Goal: Transaction & Acquisition: Purchase product/service

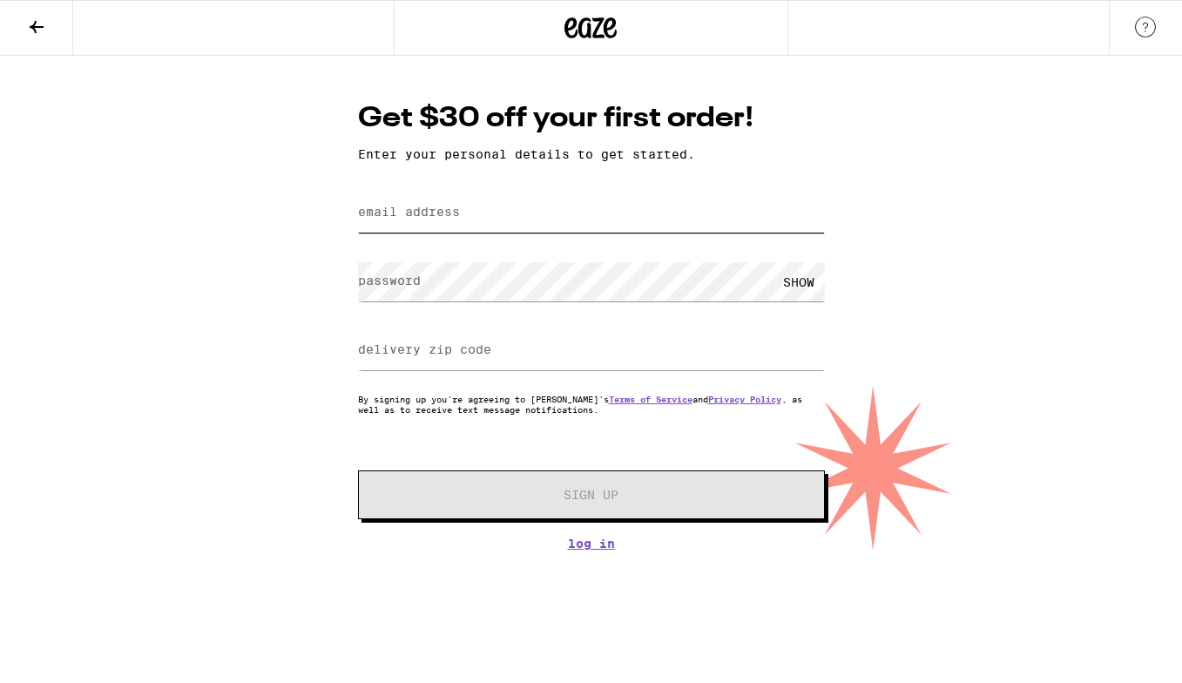
type input "[EMAIL_ADDRESS][DOMAIN_NAME]"
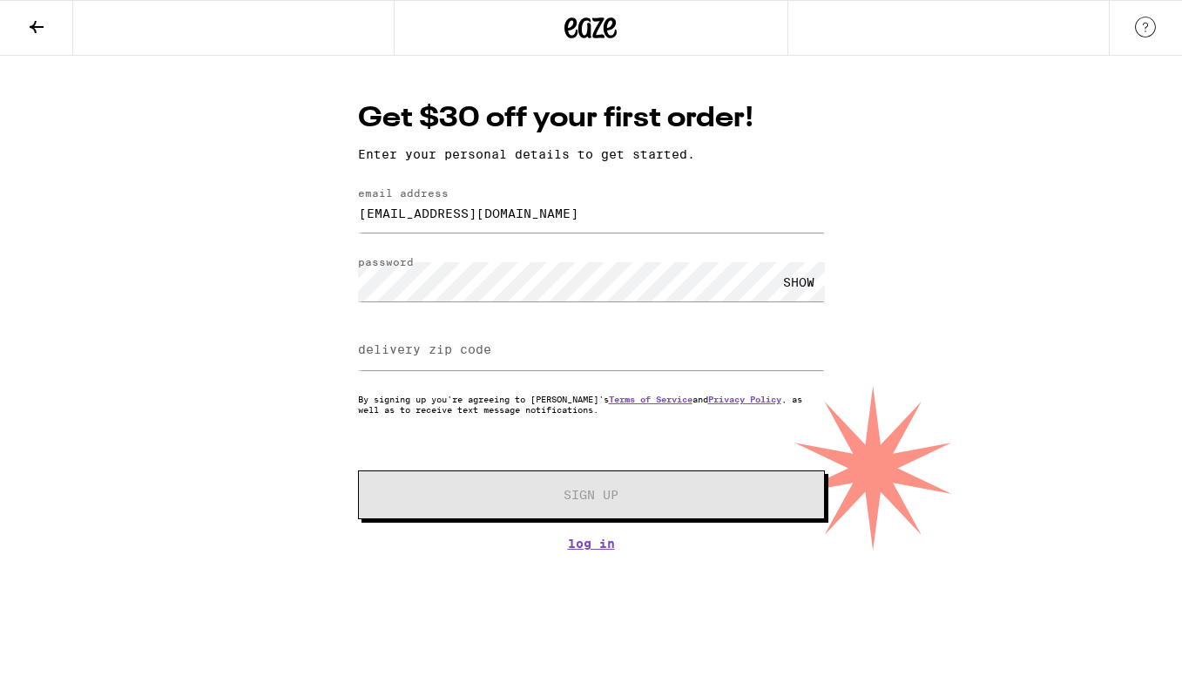
click at [431, 355] on label "delivery zip code" at bounding box center [424, 349] width 133 height 14
type input "90028"
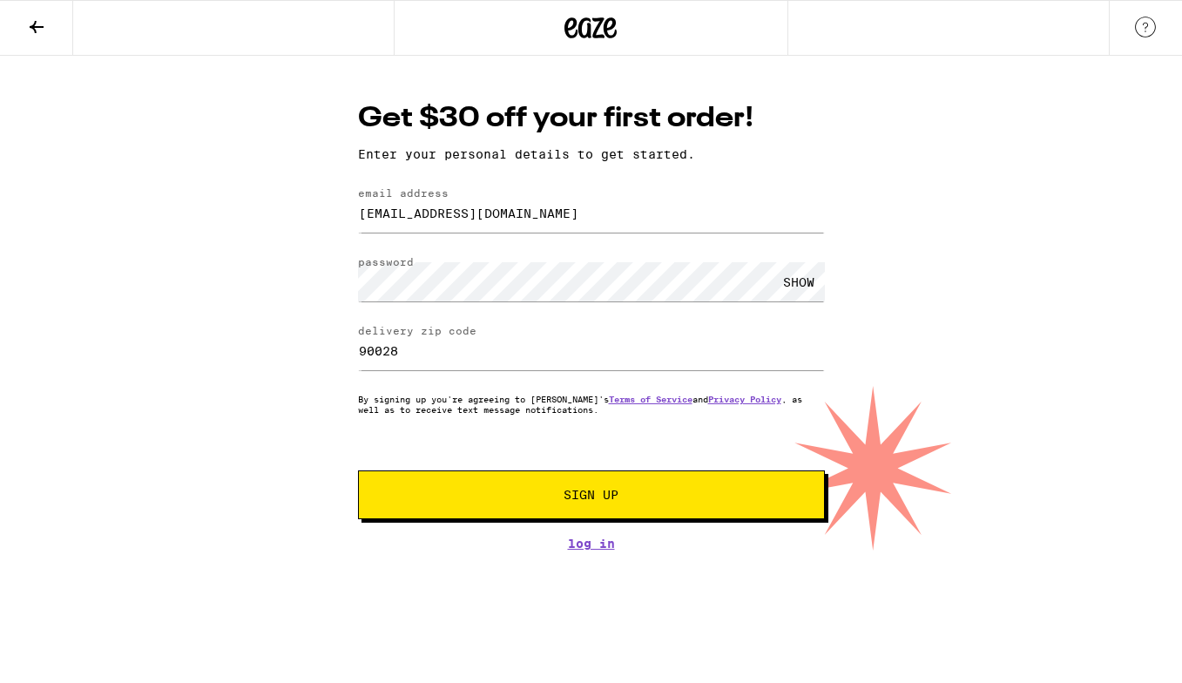
click at [601, 497] on span "Sign Up" at bounding box center [591, 495] width 55 height 12
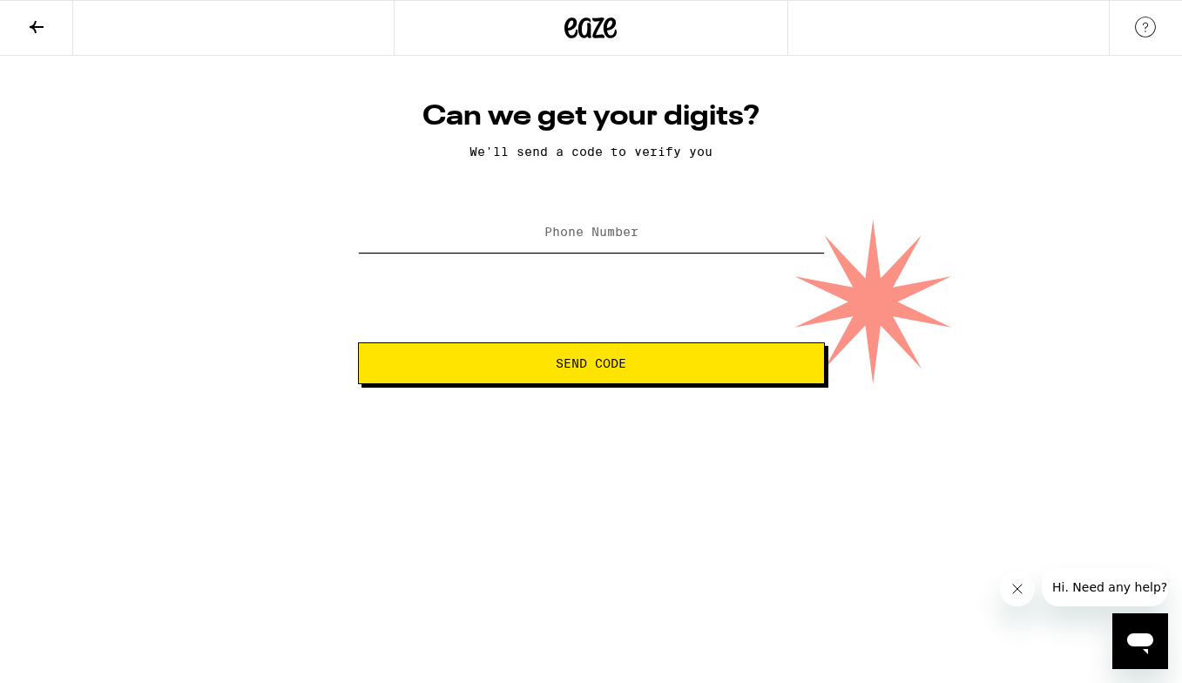
click at [595, 223] on input "Phone Number" at bounding box center [591, 232] width 467 height 39
type input "[PHONE_NUMBER]"
click at [599, 359] on span "Send Code" at bounding box center [591, 363] width 71 height 12
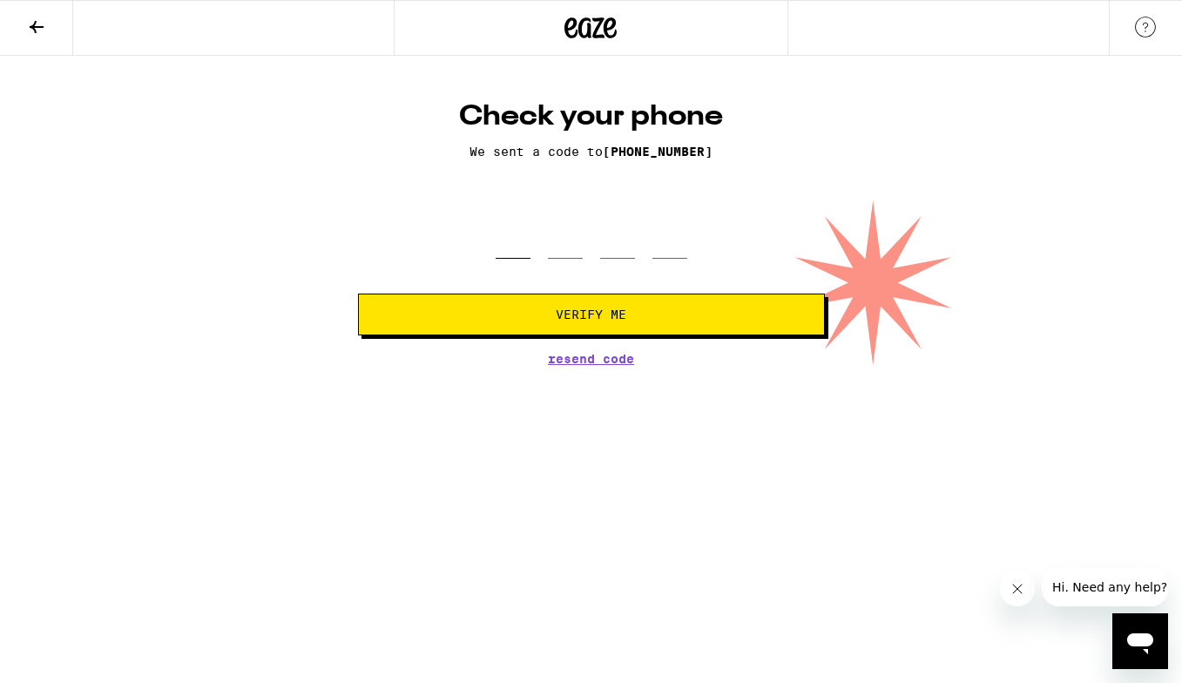
click at [517, 236] on input "tel" at bounding box center [513, 232] width 35 height 51
type input "4"
type input "5"
type input "1"
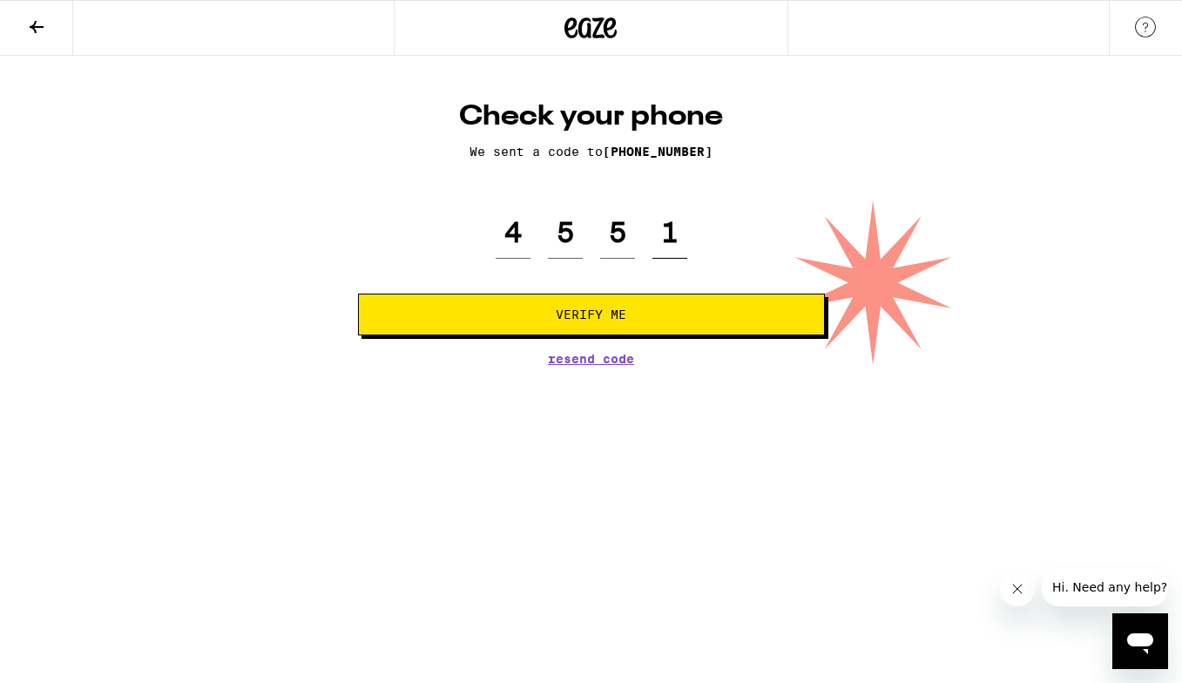
click at [591, 316] on button "Verify Me" at bounding box center [591, 315] width 467 height 42
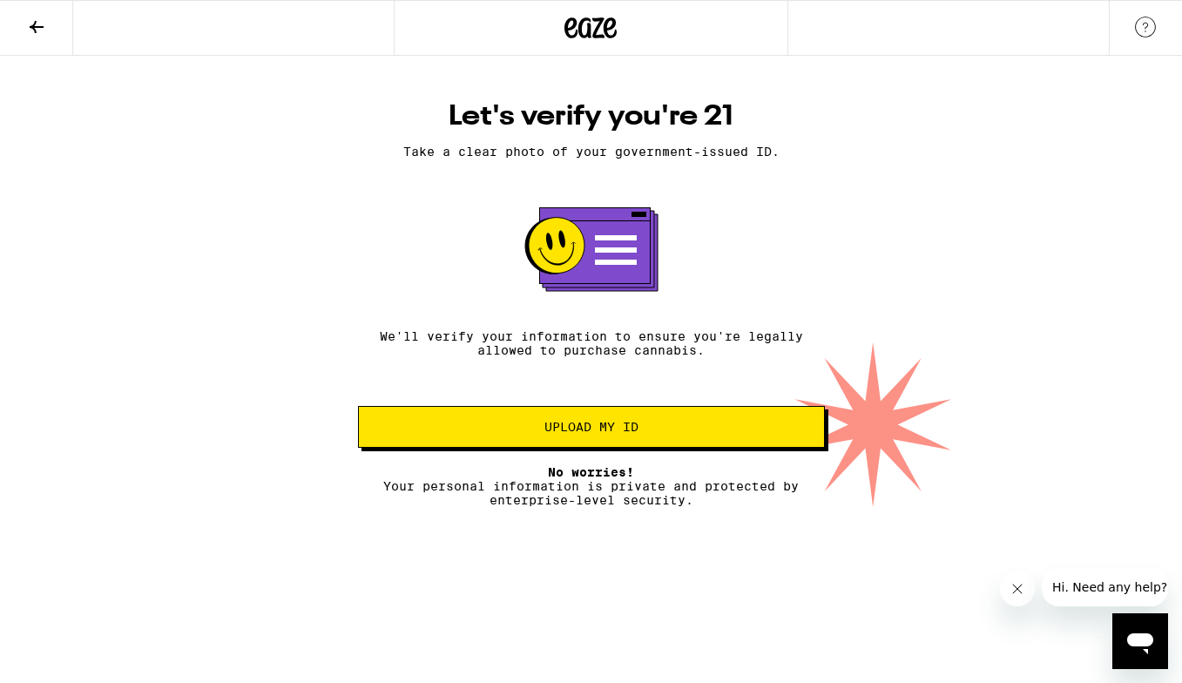
click at [616, 429] on span "Upload my ID" at bounding box center [592, 427] width 94 height 12
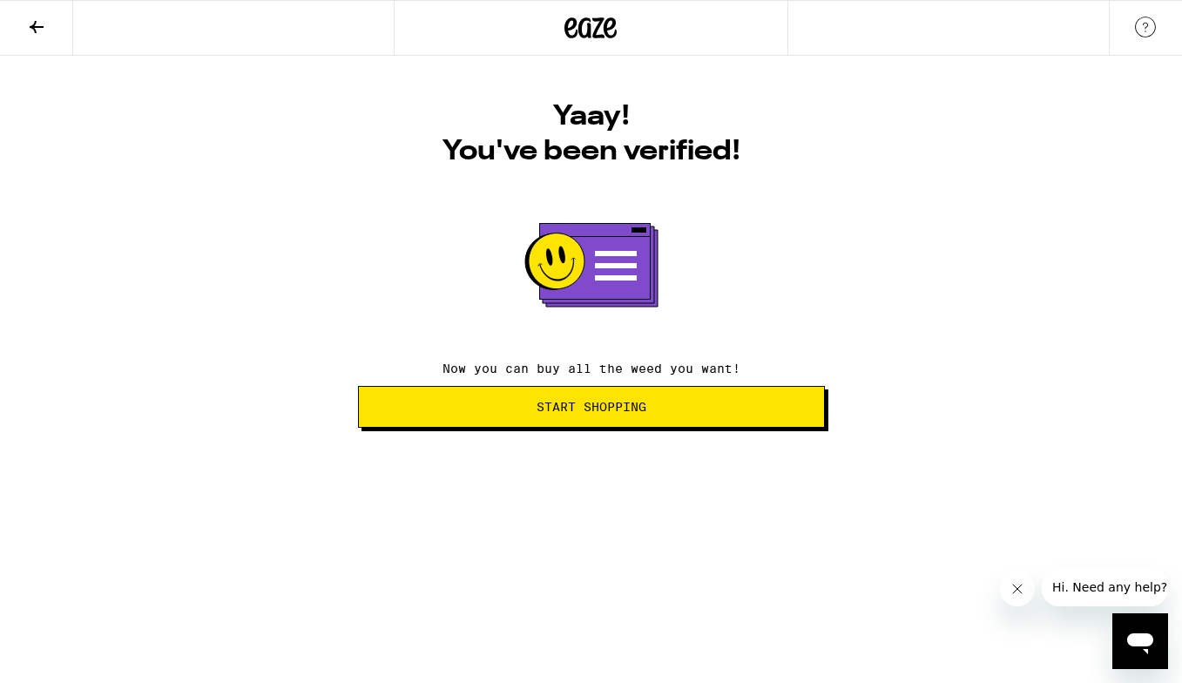
click at [656, 404] on span "Start Shopping" at bounding box center [591, 407] width 437 height 12
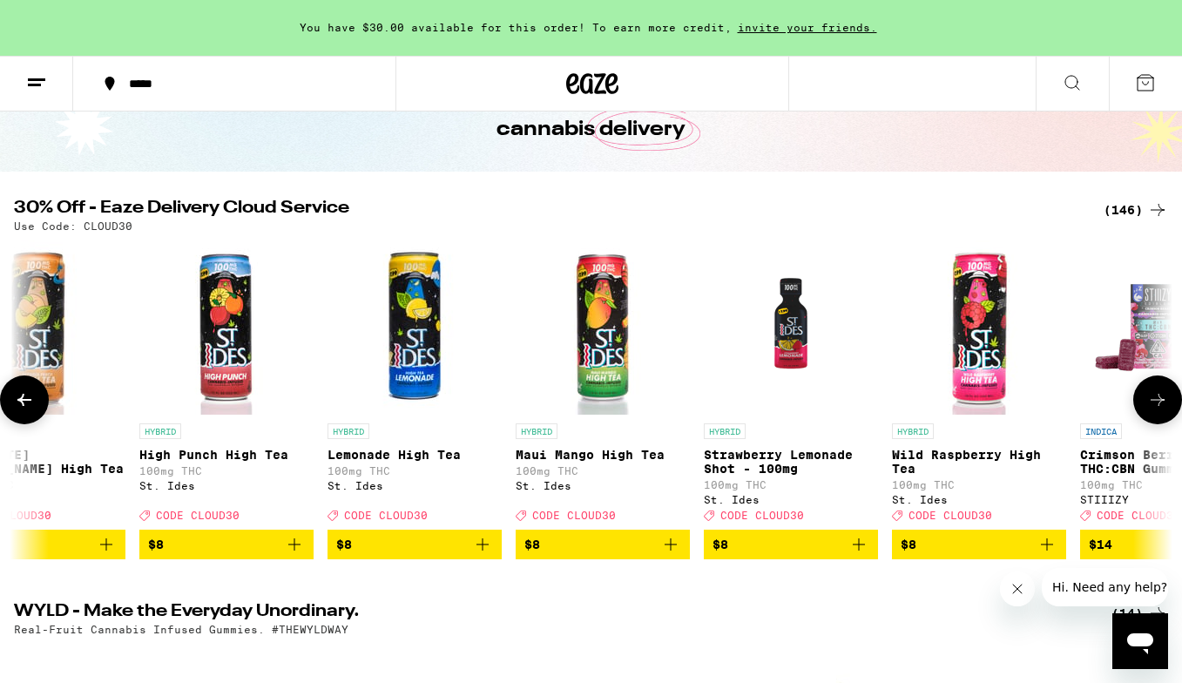
scroll to position [0, 1006]
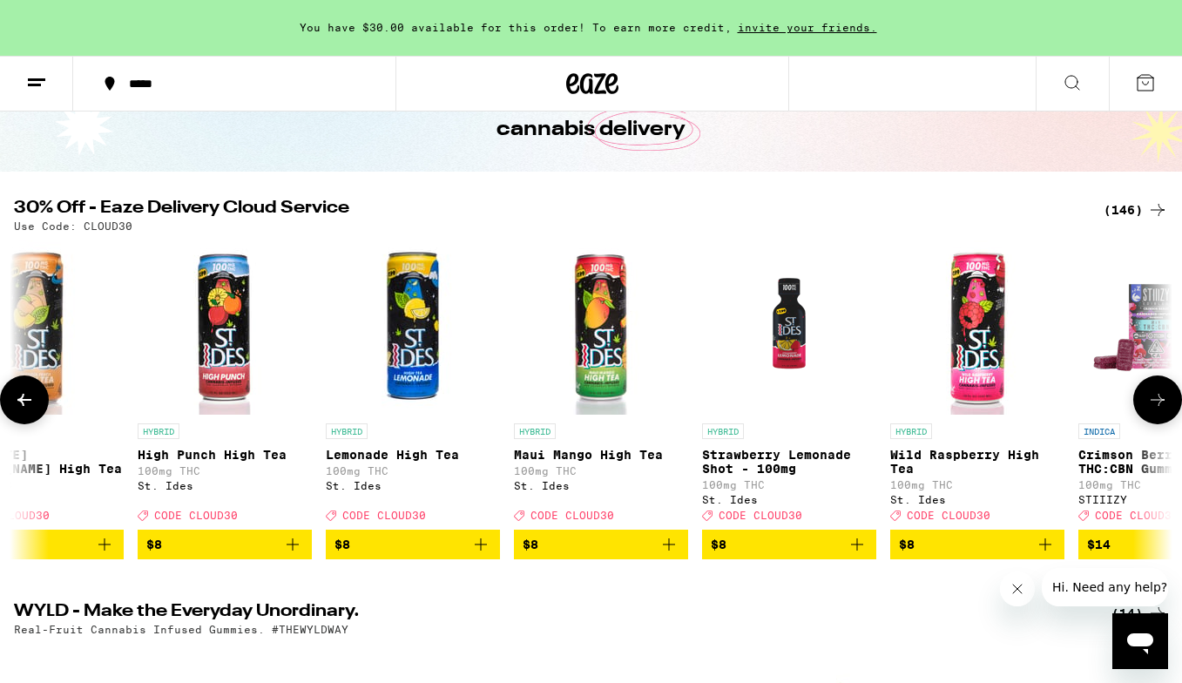
click at [667, 555] on icon "Add to bag" at bounding box center [669, 544] width 21 height 21
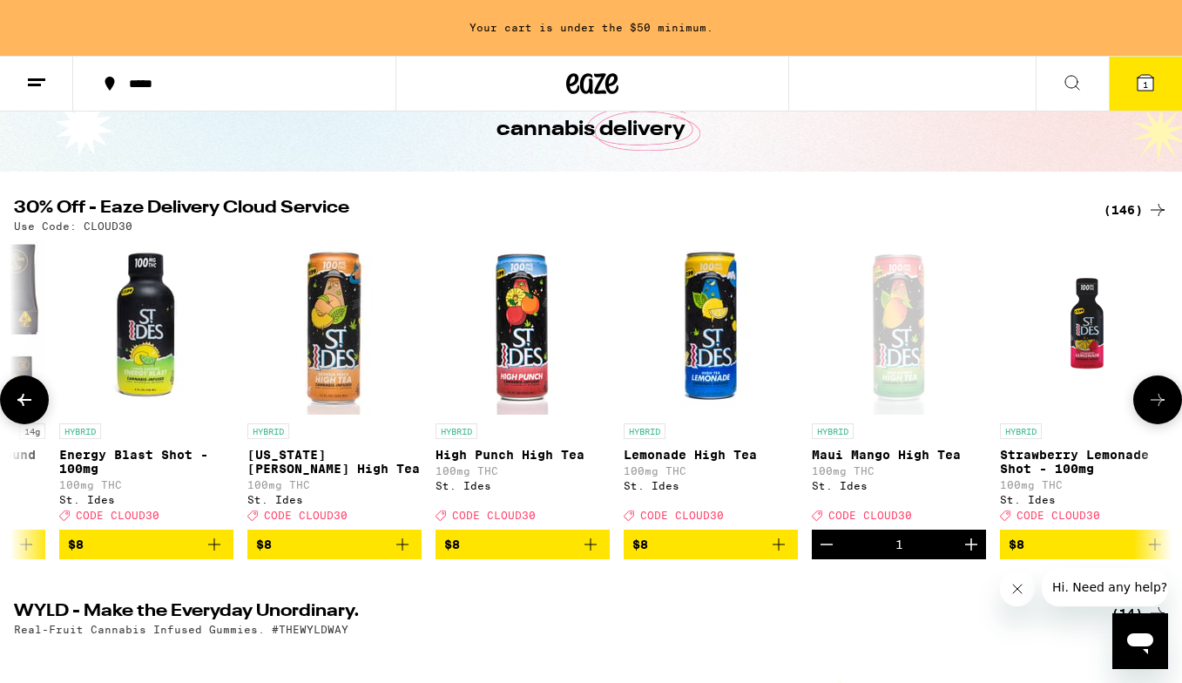
scroll to position [0, 701]
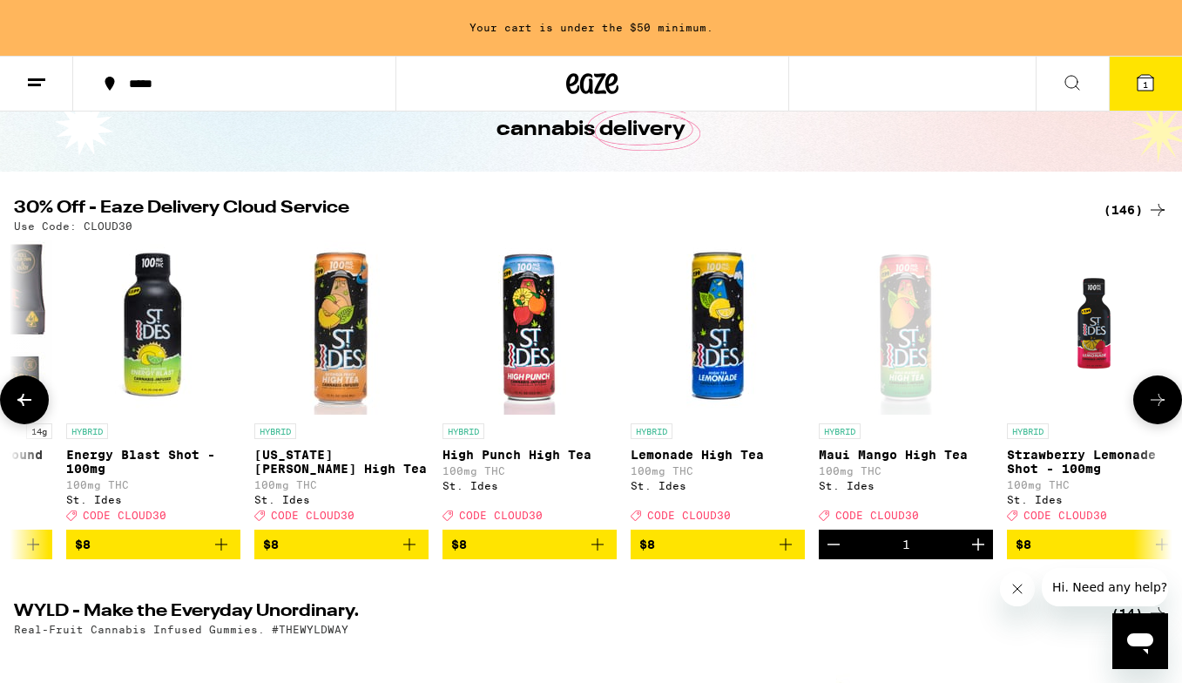
click at [595, 555] on icon "Add to bag" at bounding box center [597, 544] width 21 height 21
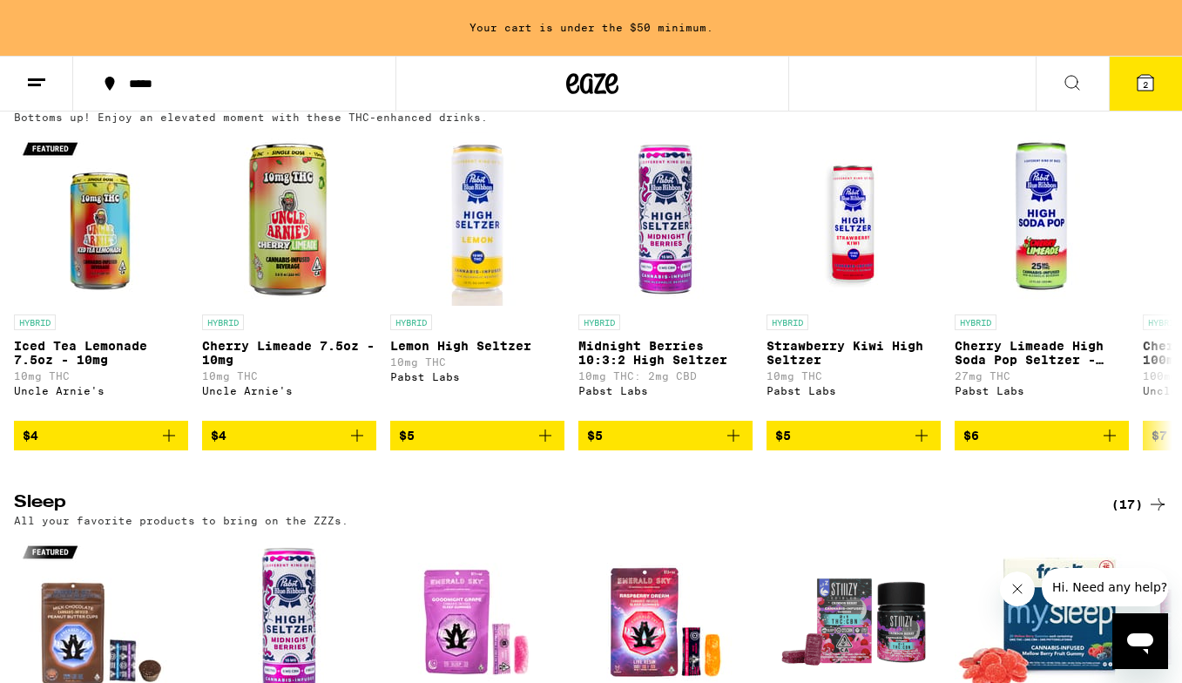
scroll to position [5897, 0]
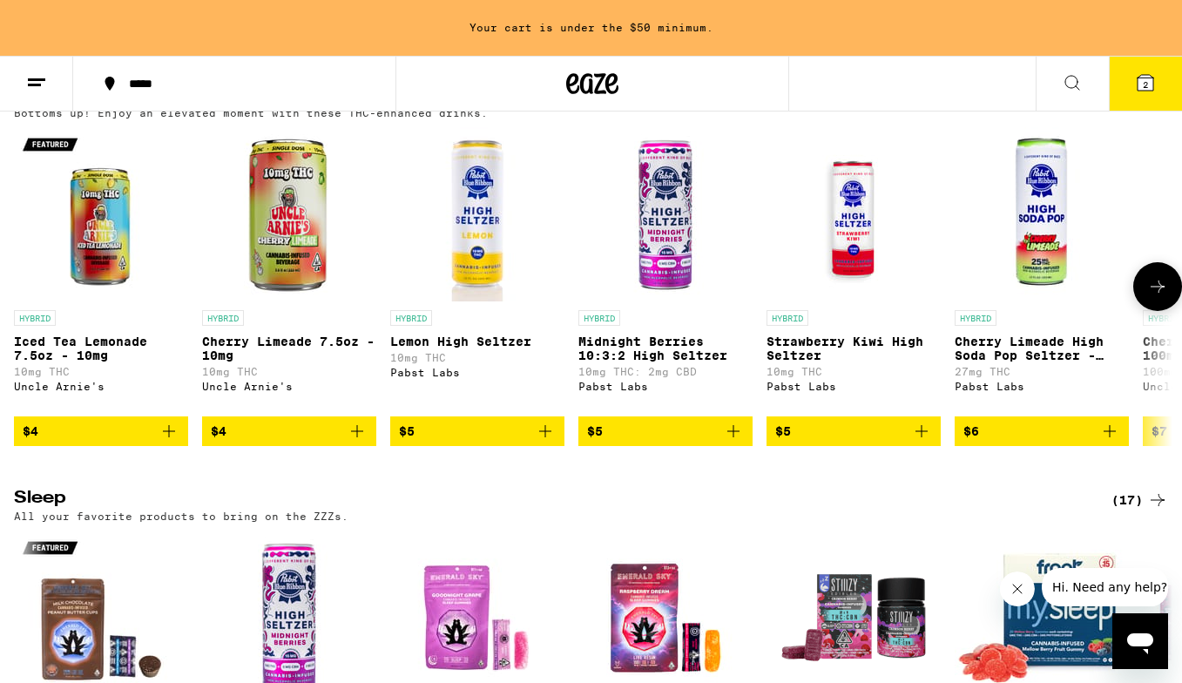
click at [732, 442] on icon "Add to bag" at bounding box center [733, 431] width 21 height 21
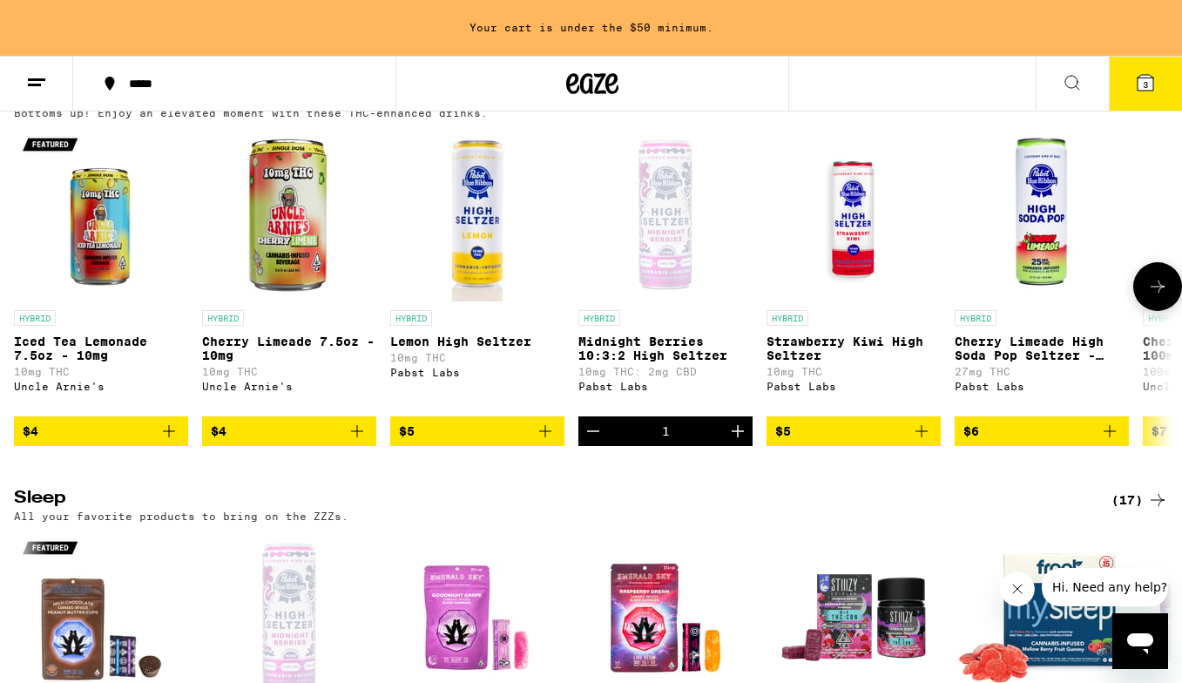
click at [732, 442] on icon "Increment" at bounding box center [738, 431] width 21 height 21
click at [735, 442] on icon "Increment" at bounding box center [738, 431] width 21 height 21
click at [167, 442] on icon "Add to bag" at bounding box center [169, 431] width 21 height 21
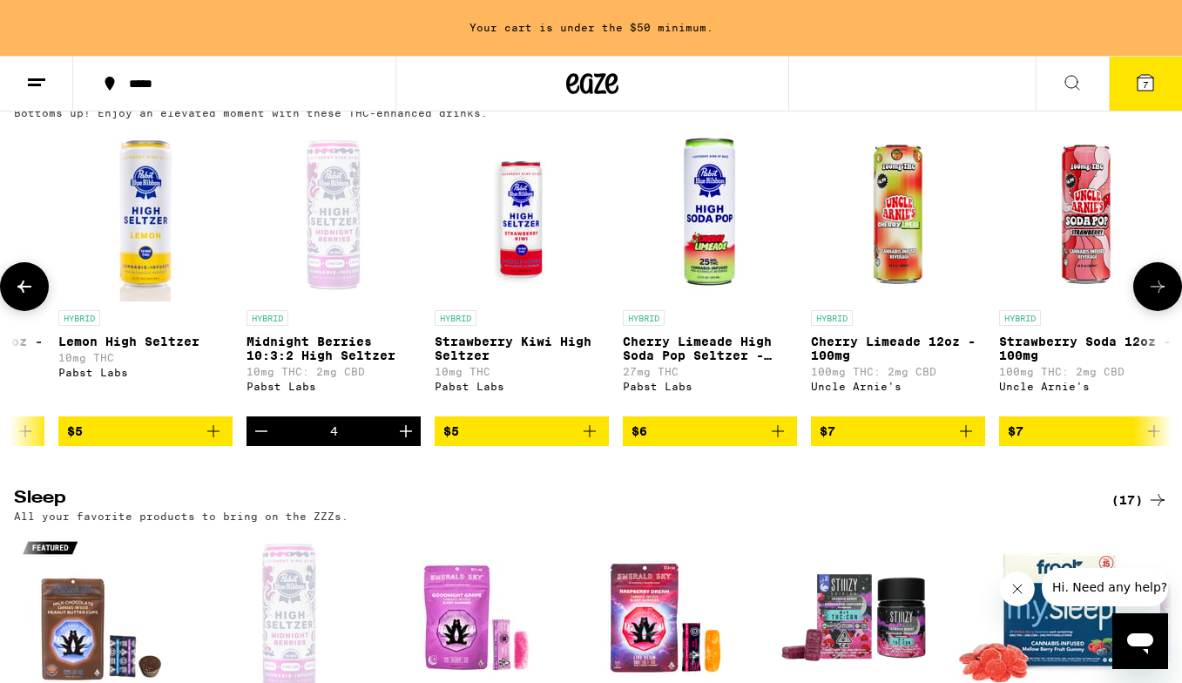
scroll to position [0, 335]
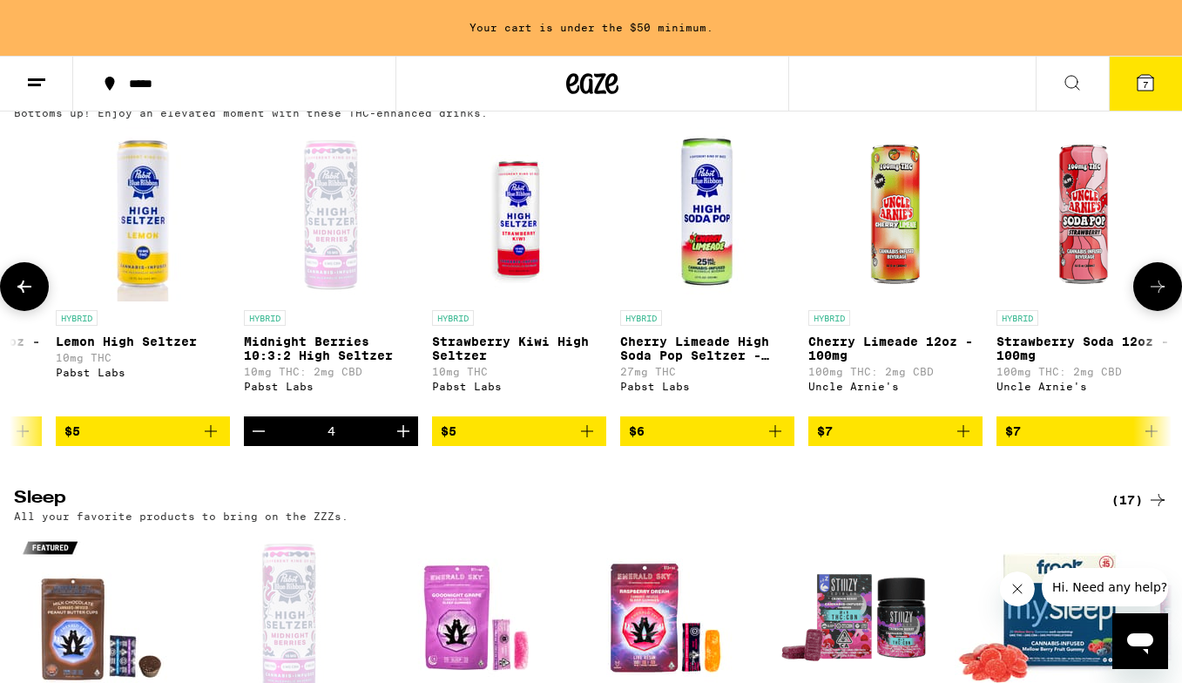
click at [587, 437] on icon "Add to bag" at bounding box center [587, 431] width 12 height 12
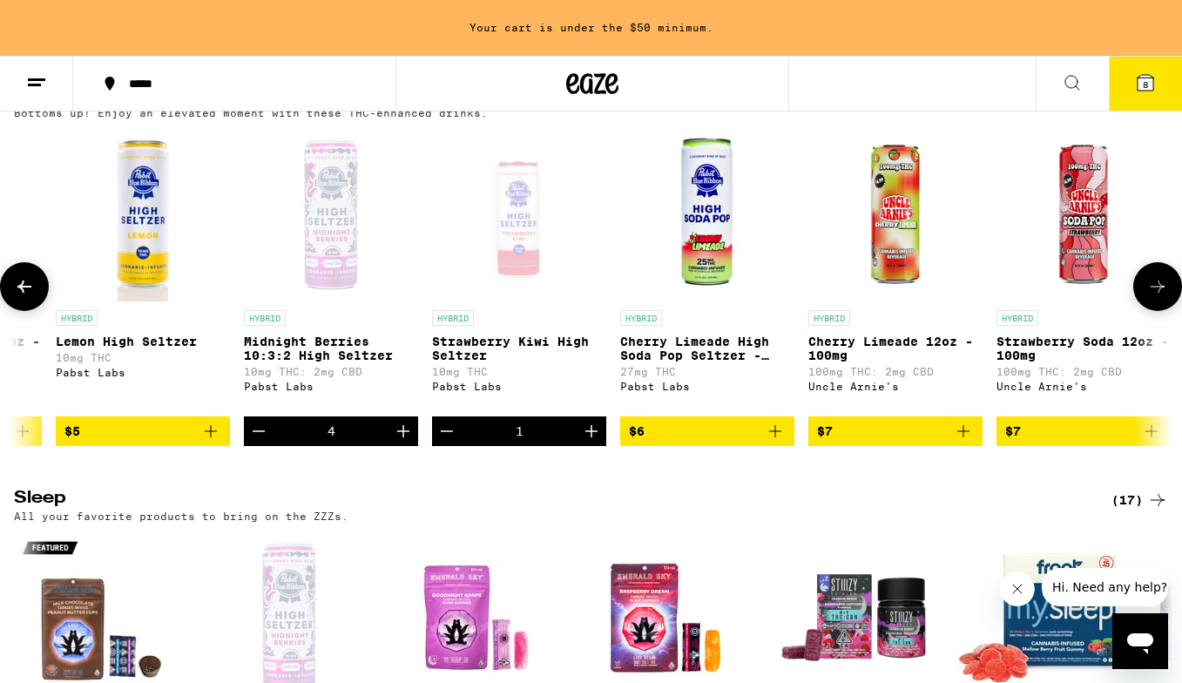
click at [587, 437] on icon "Increment" at bounding box center [592, 431] width 12 height 12
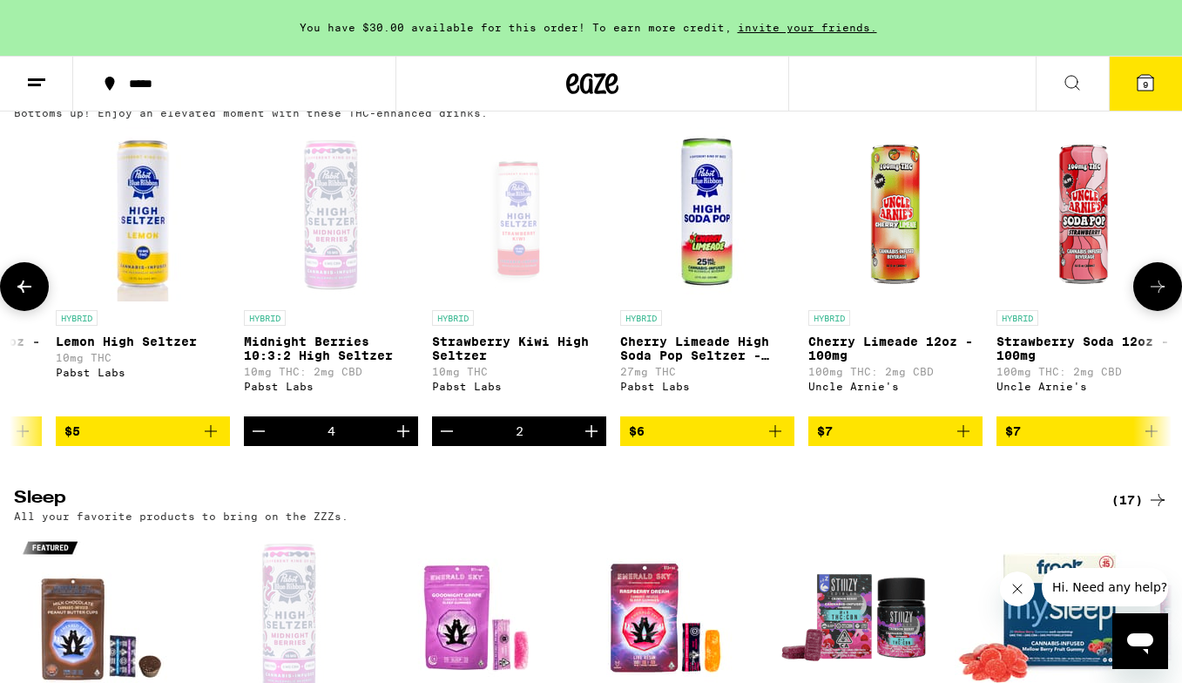
click at [587, 437] on icon "Increment" at bounding box center [592, 431] width 12 height 12
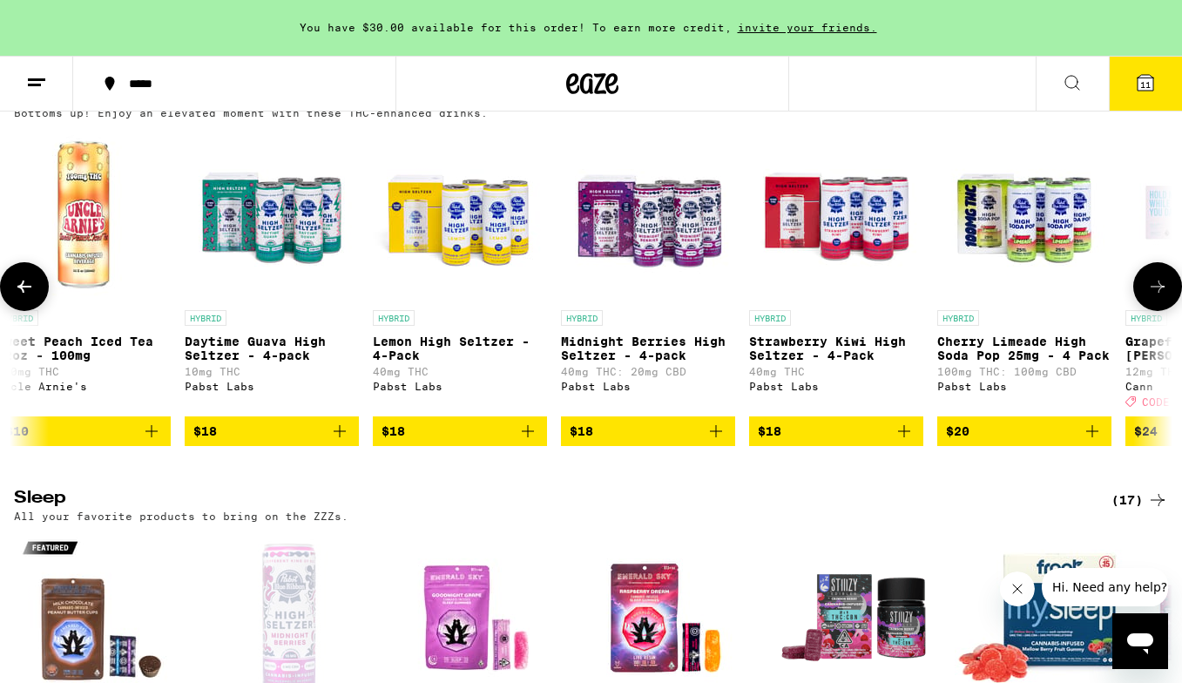
scroll to position [0, 4353]
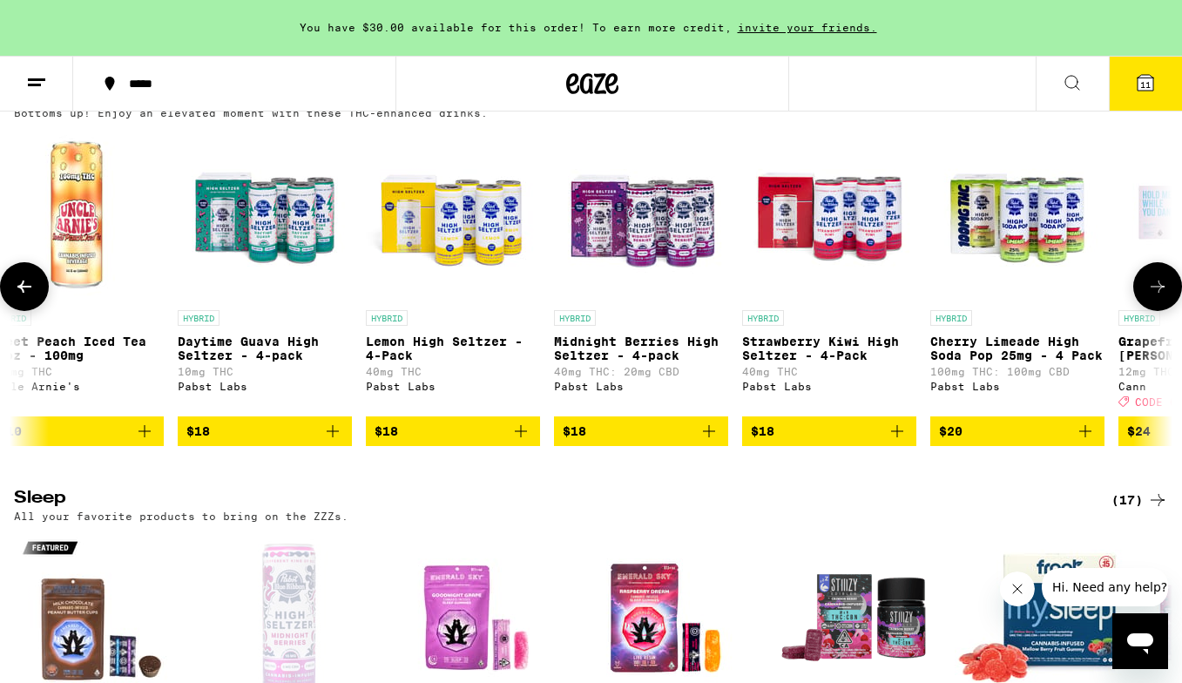
click at [709, 437] on icon "Add to bag" at bounding box center [709, 431] width 12 height 12
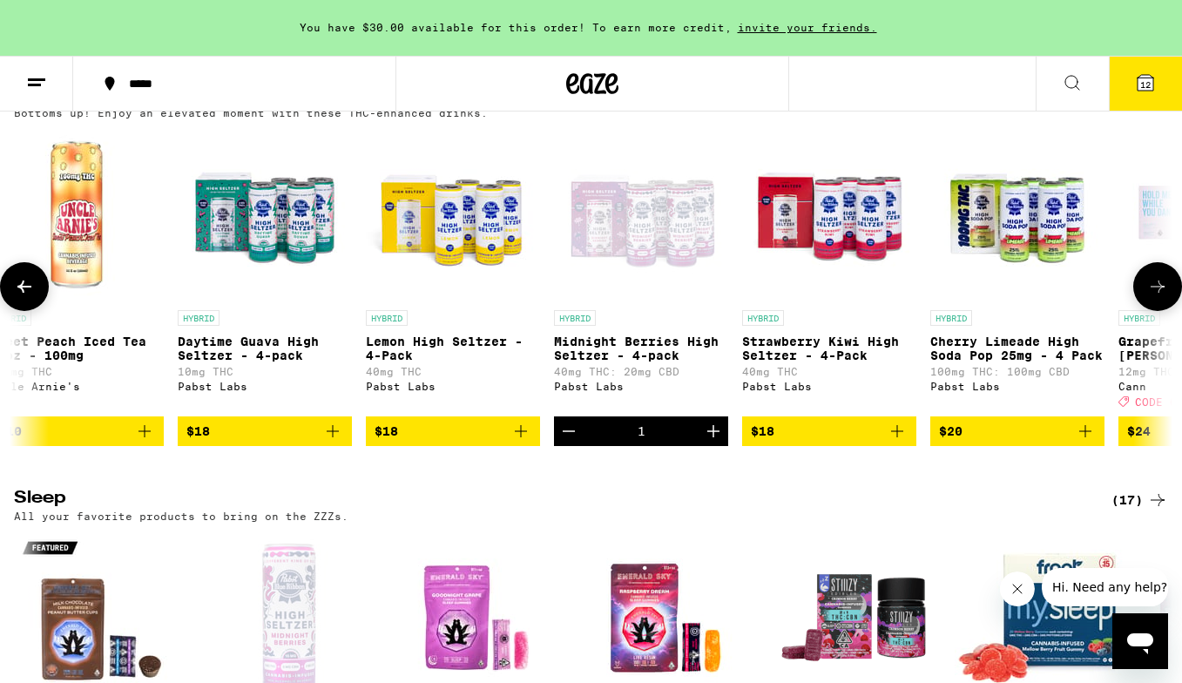
click at [895, 442] on icon "Add to bag" at bounding box center [897, 431] width 21 height 21
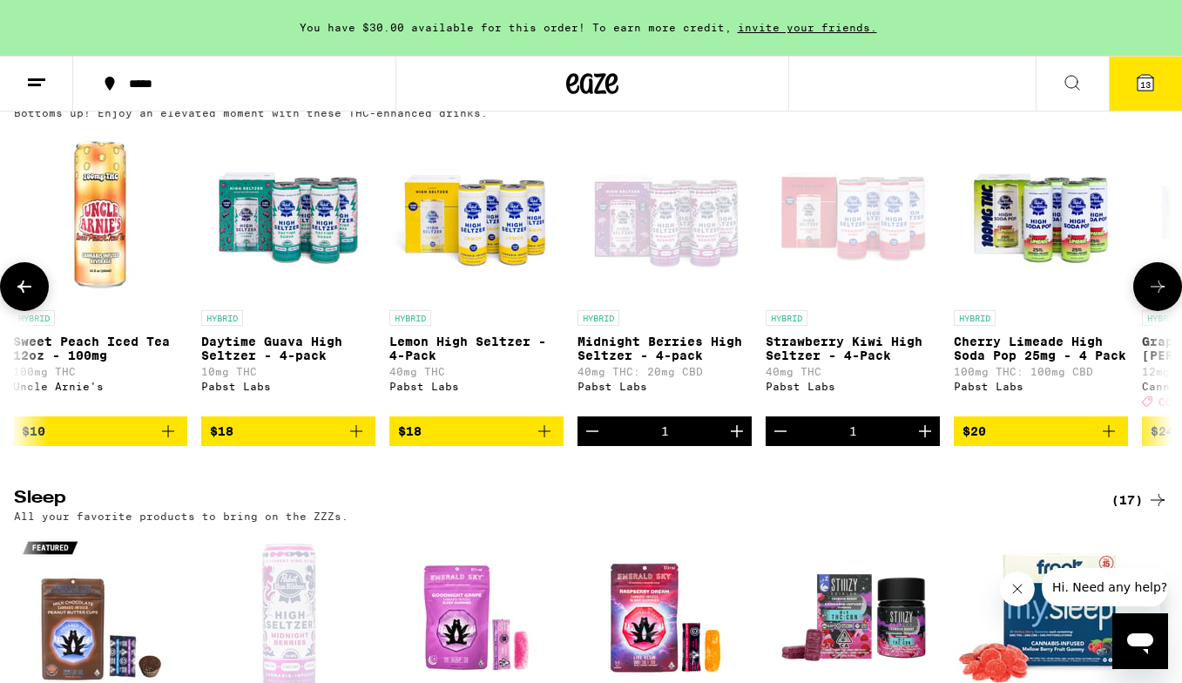
scroll to position [0, 4327]
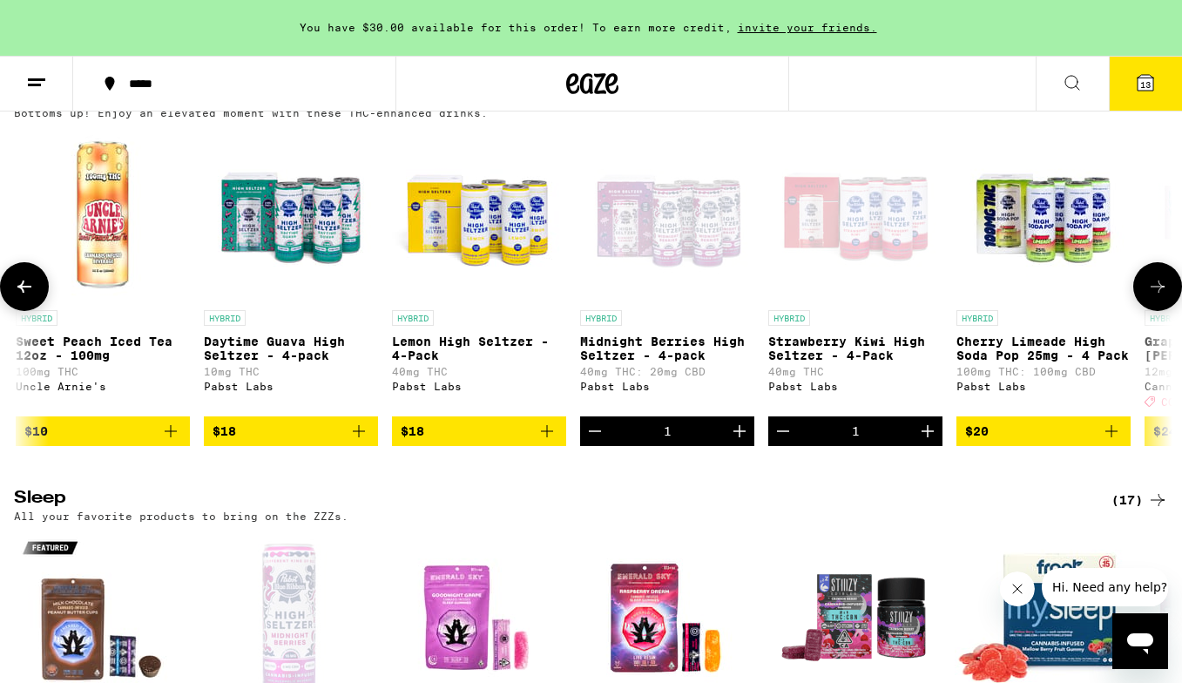
click at [357, 437] on icon "Add to bag" at bounding box center [359, 431] width 12 height 12
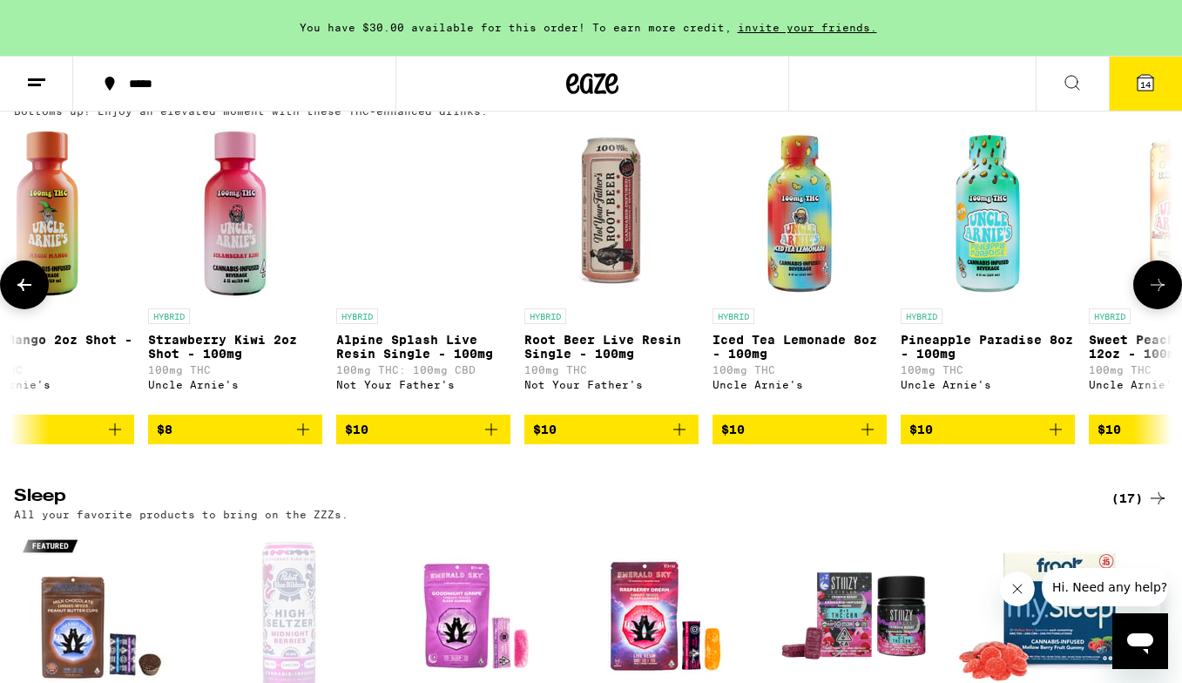
scroll to position [0, 3392]
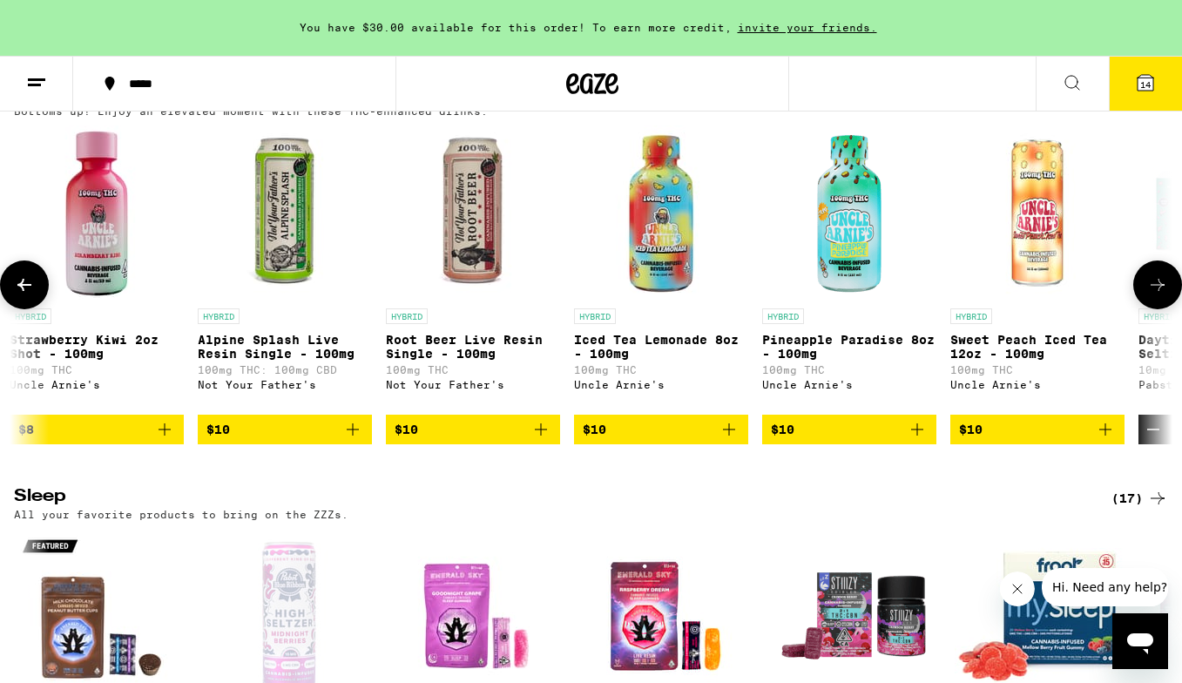
click at [543, 440] on icon "Add to bag" at bounding box center [541, 429] width 21 height 21
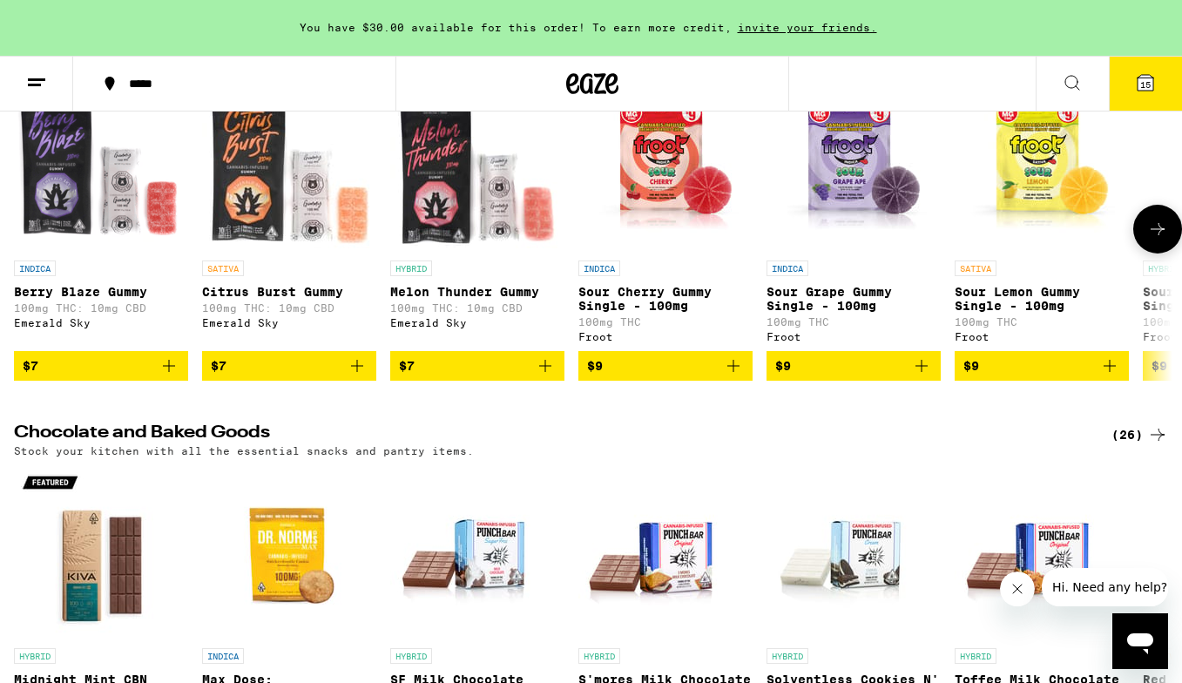
scroll to position [5156, 0]
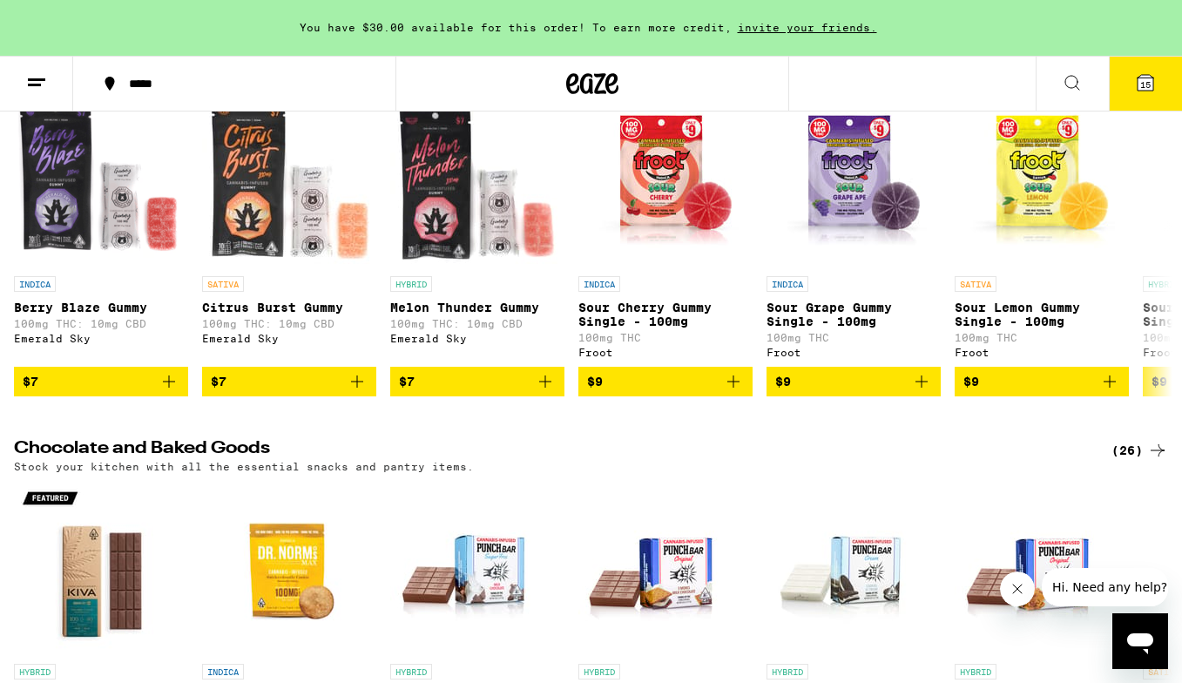
click at [1142, 84] on span "15" at bounding box center [1146, 84] width 10 height 10
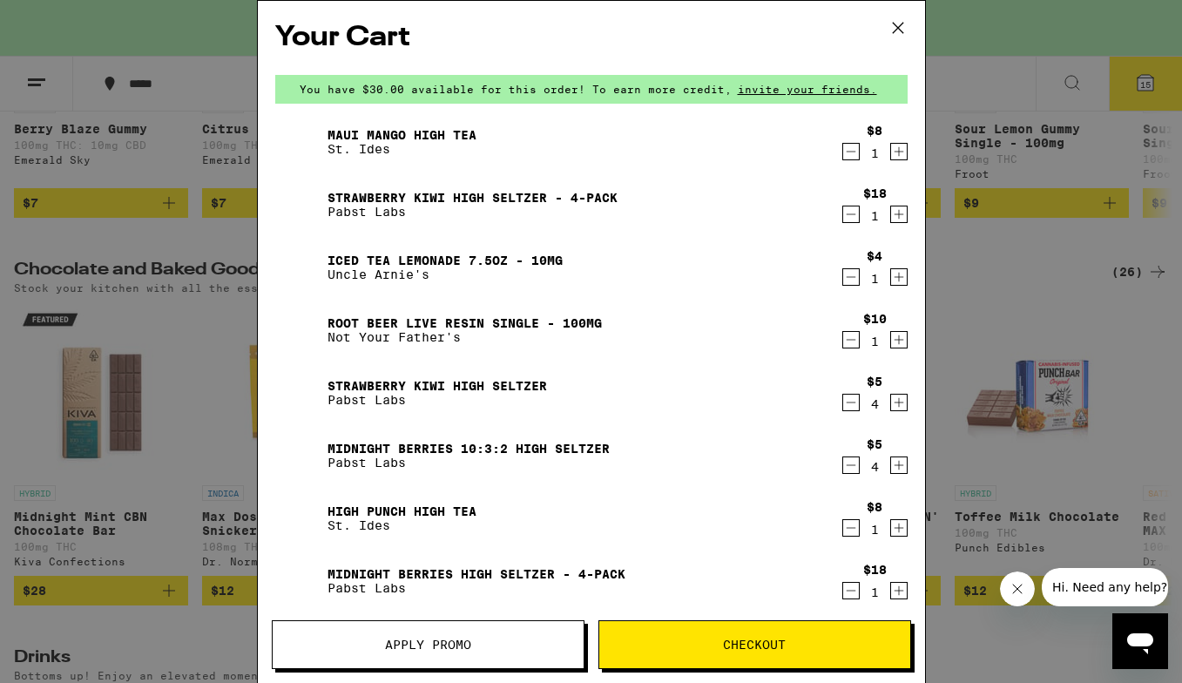
scroll to position [30, 0]
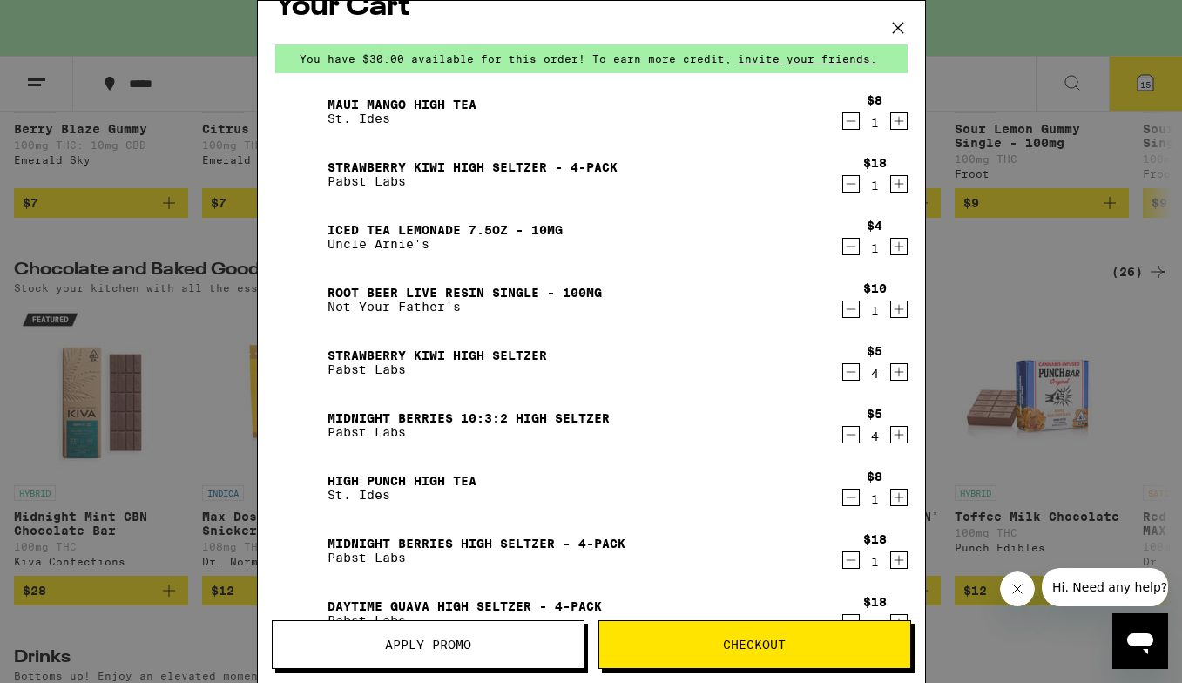
click at [850, 371] on icon "Decrement" at bounding box center [851, 372] width 16 height 21
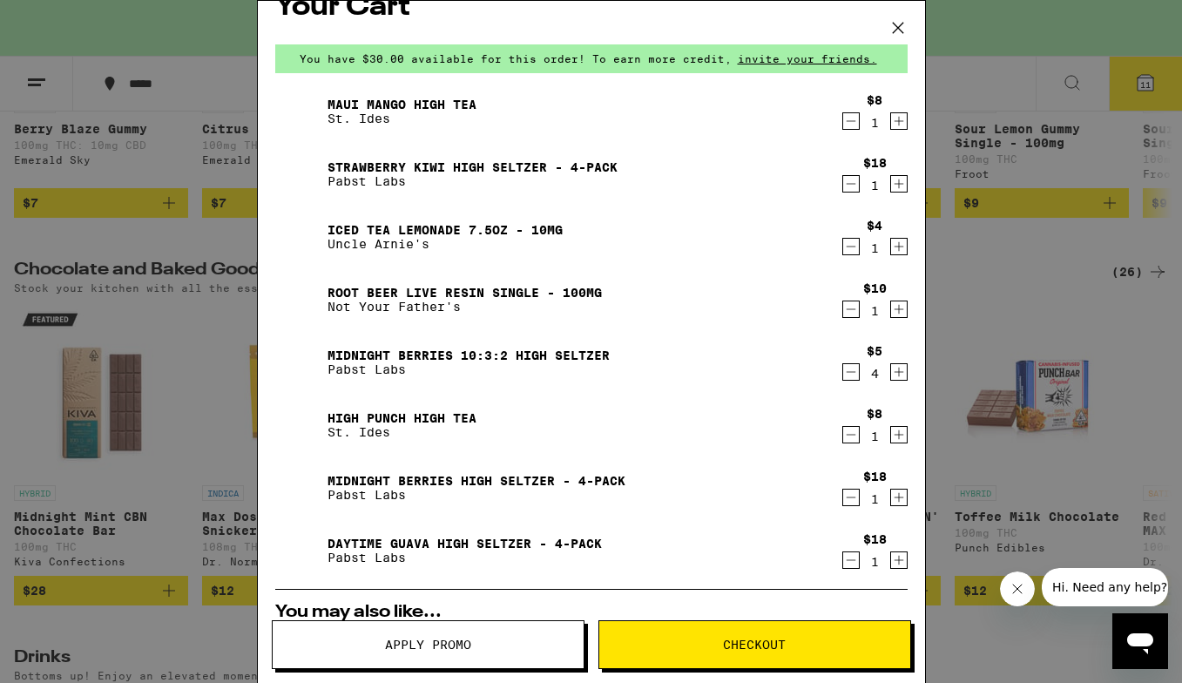
click at [850, 371] on icon "Decrement" at bounding box center [851, 372] width 16 height 21
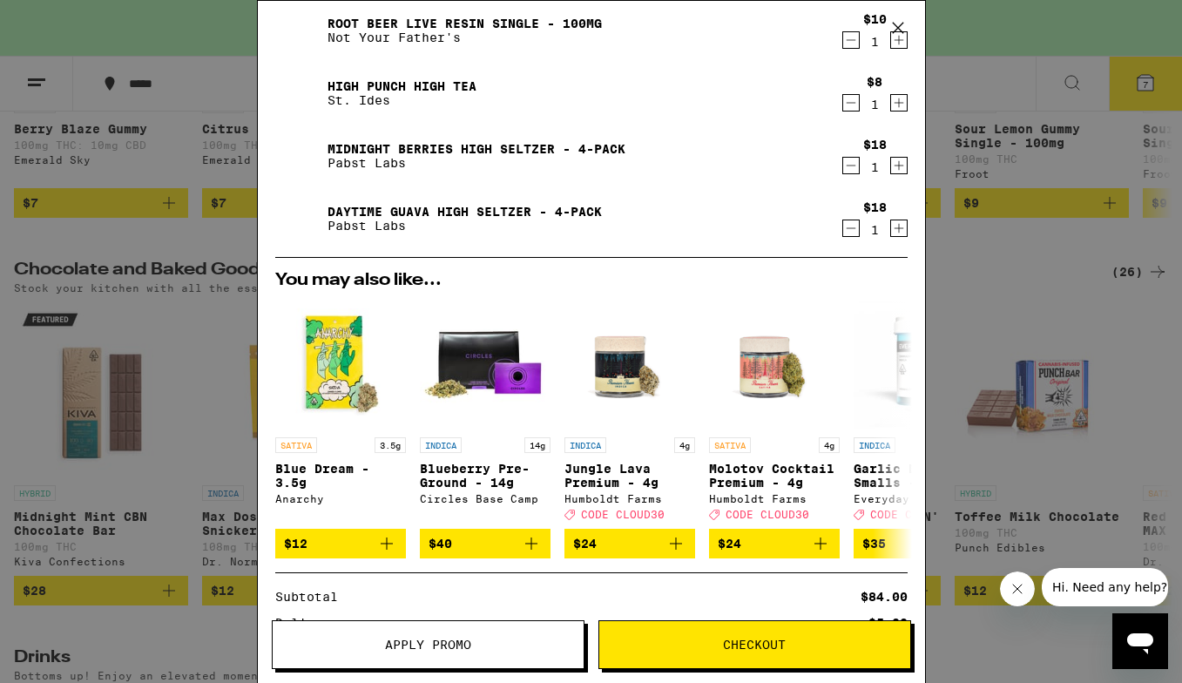
scroll to position [301, 0]
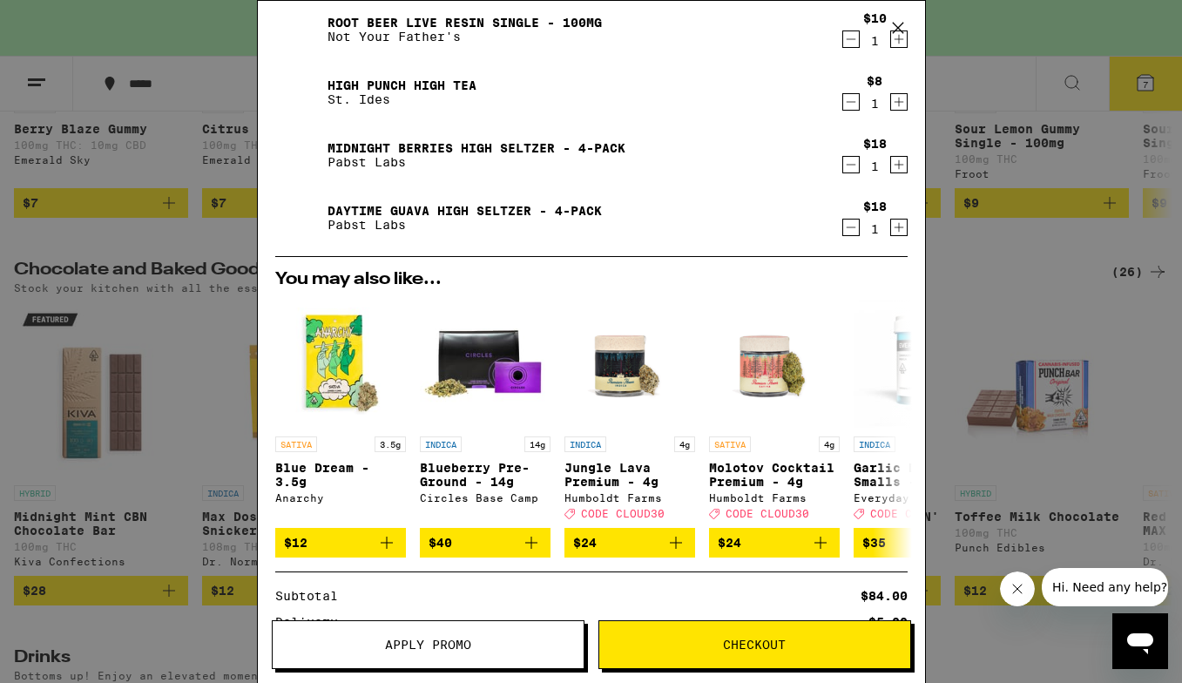
click at [461, 643] on span "Apply Promo" at bounding box center [428, 645] width 86 height 12
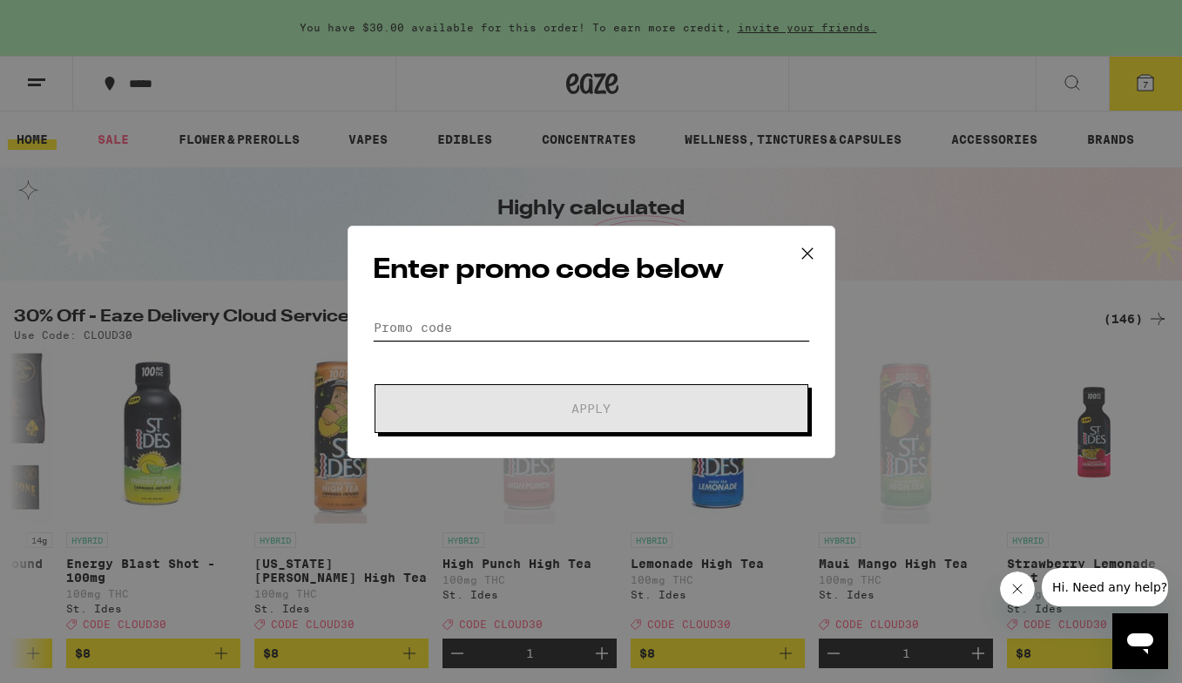
click at [476, 330] on input "Promo Code" at bounding box center [591, 328] width 437 height 26
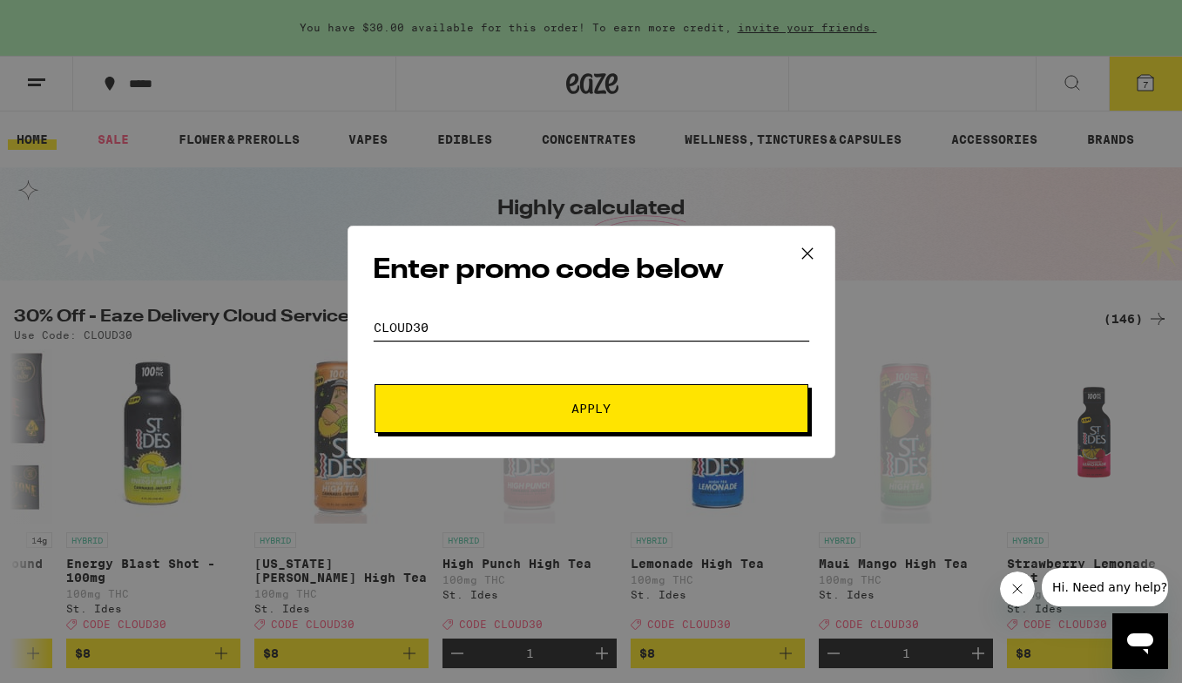
type input "CLOUD30"
click at [586, 412] on span "Apply" at bounding box center [591, 409] width 39 height 12
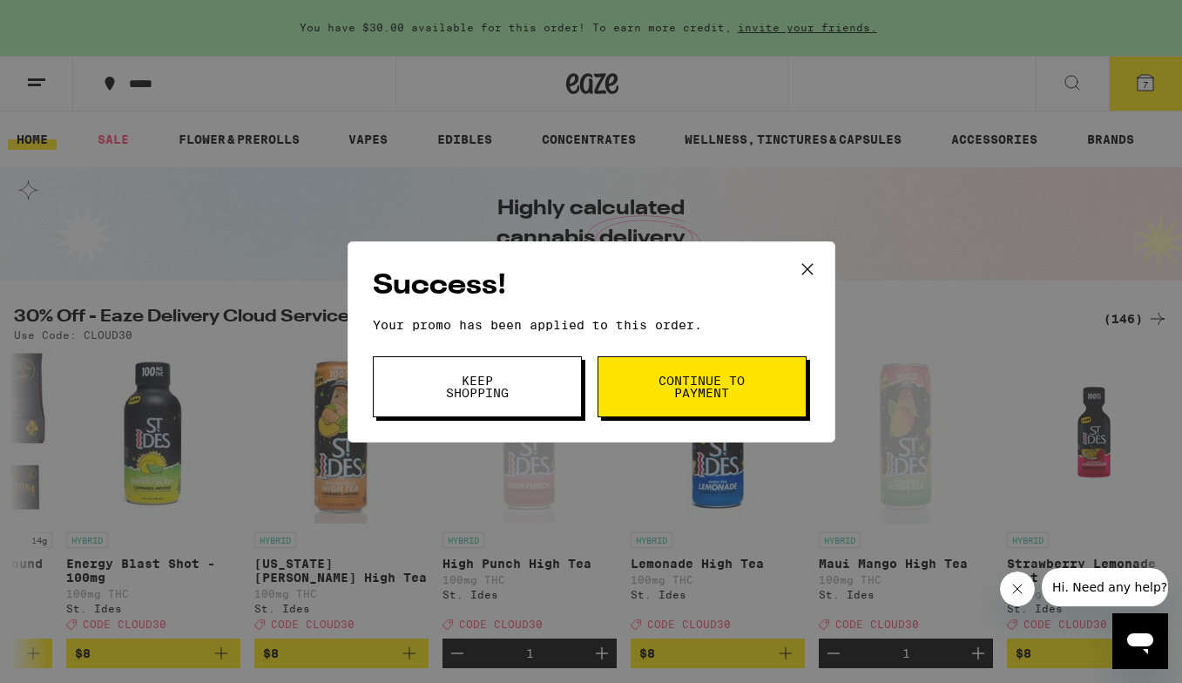
click at [674, 388] on span "Continue to payment" at bounding box center [702, 387] width 89 height 24
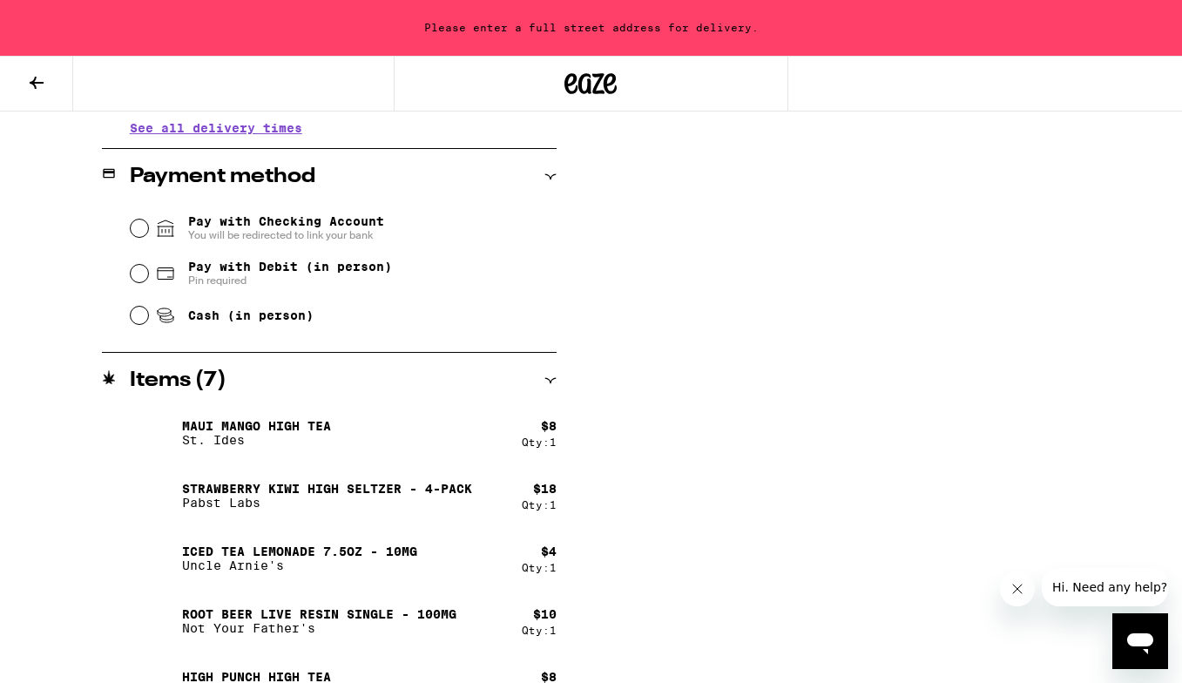
scroll to position [673, 0]
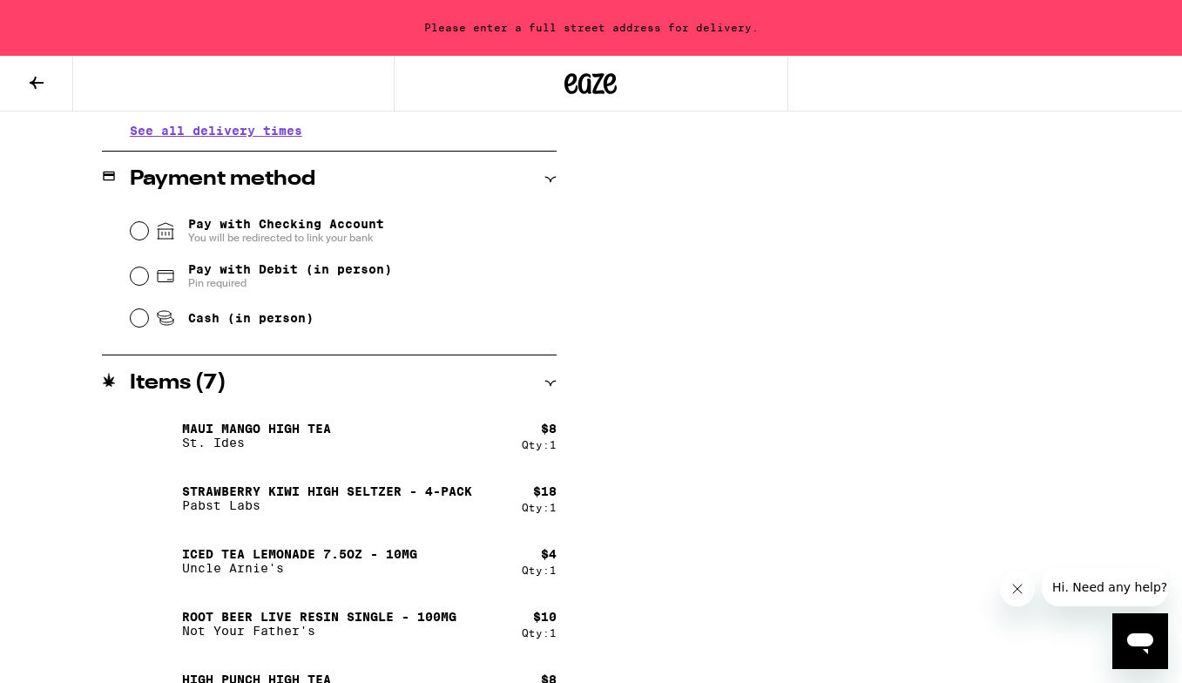
click at [141, 231] on input "Pay with Checking Account You will be redirected to link your bank" at bounding box center [139, 230] width 17 height 17
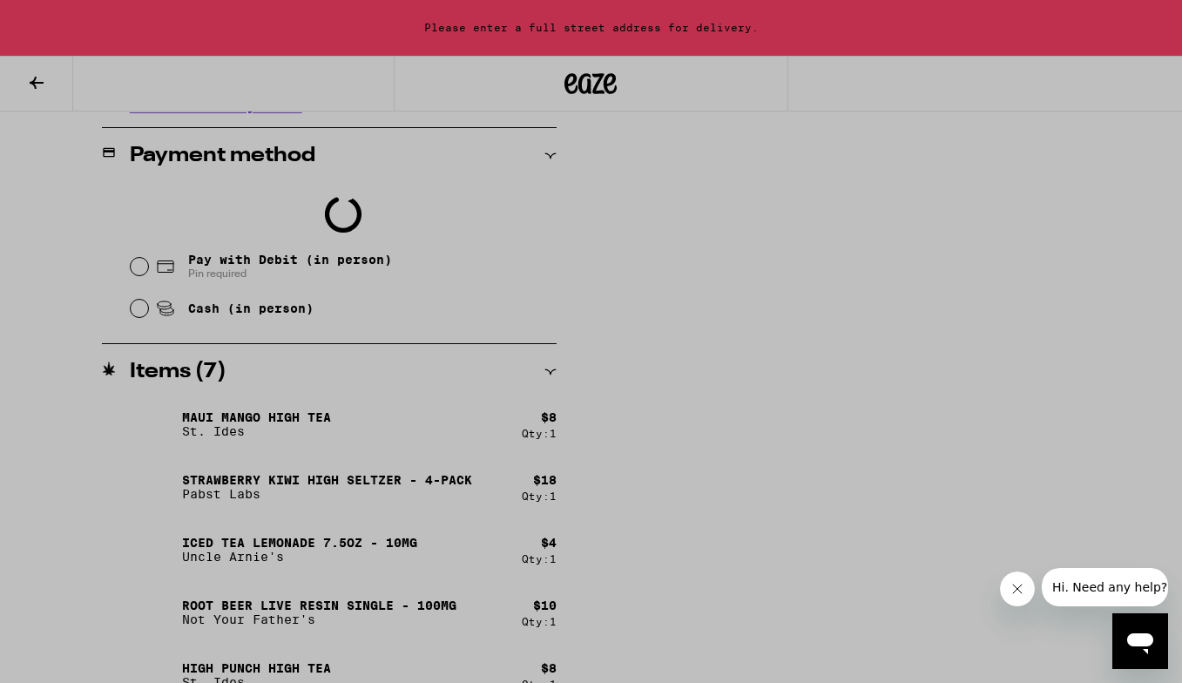
scroll to position [696, 0]
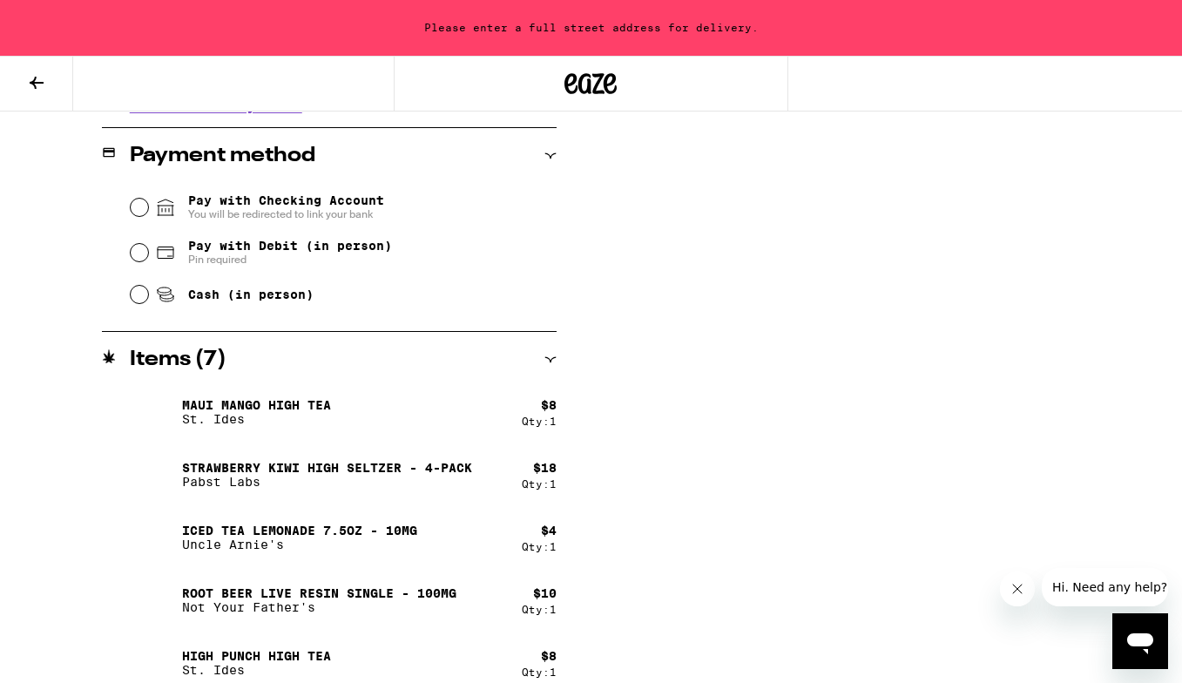
click at [141, 298] on input "Cash (in person)" at bounding box center [139, 294] width 17 height 17
radio input "true"
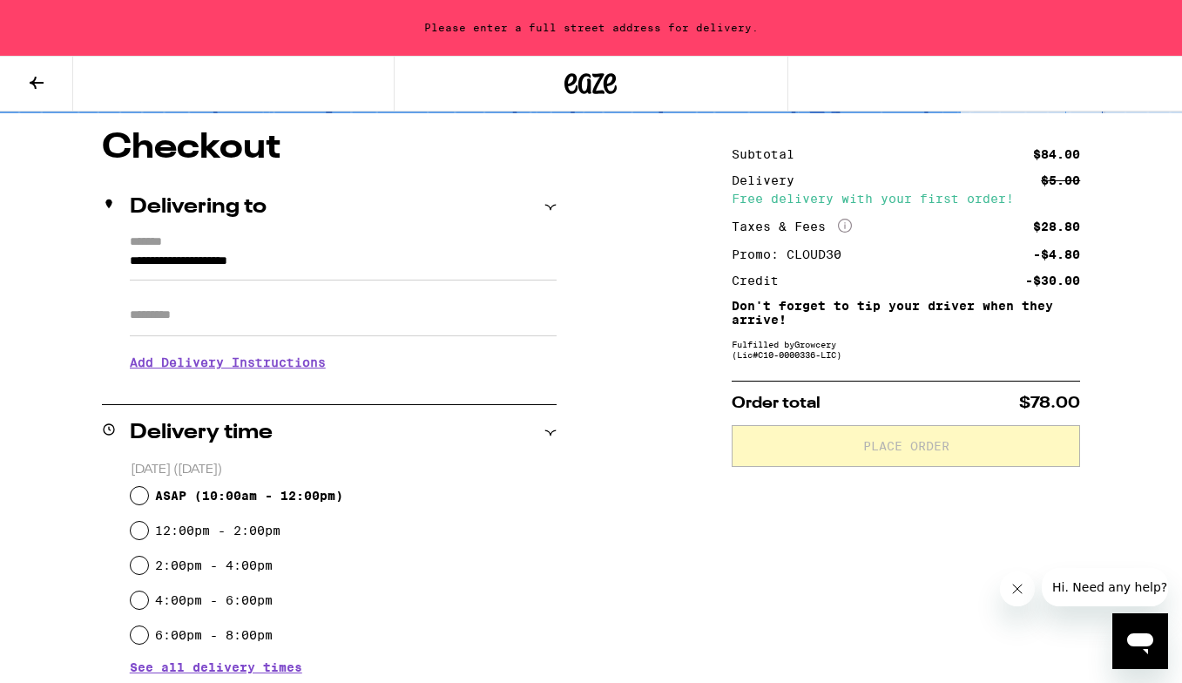
scroll to position [195, 0]
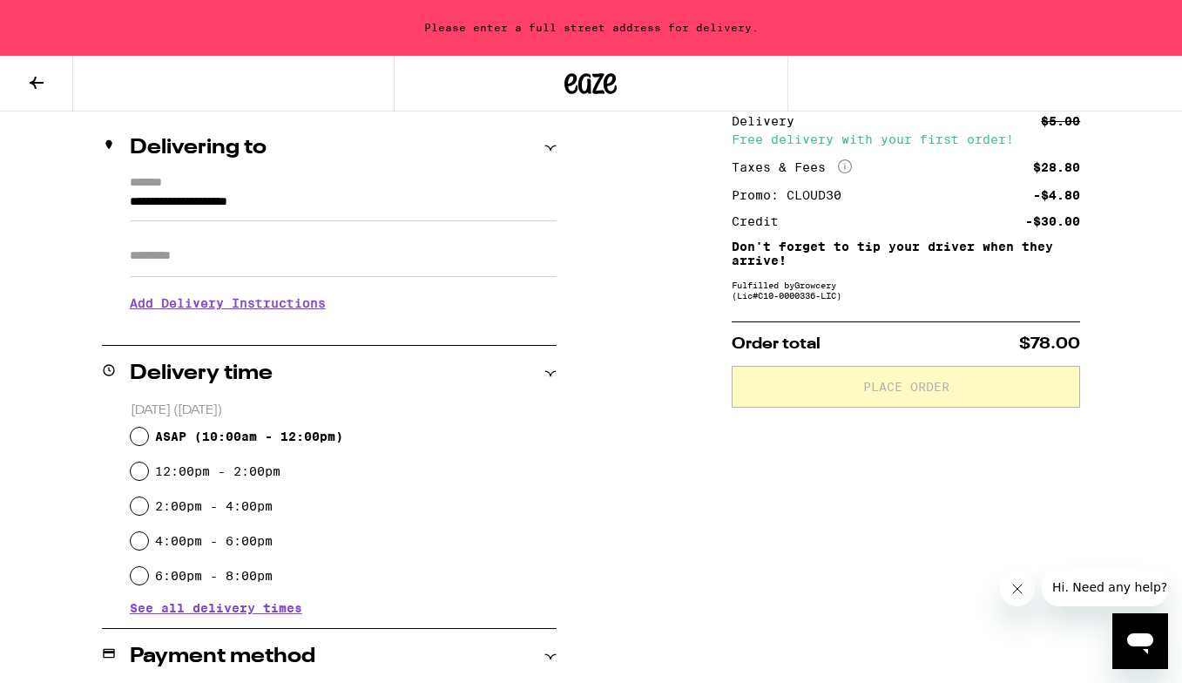
click at [139, 438] on input "ASAP ( 10:00am - 12:00pm )" at bounding box center [139, 436] width 17 height 17
radio input "true"
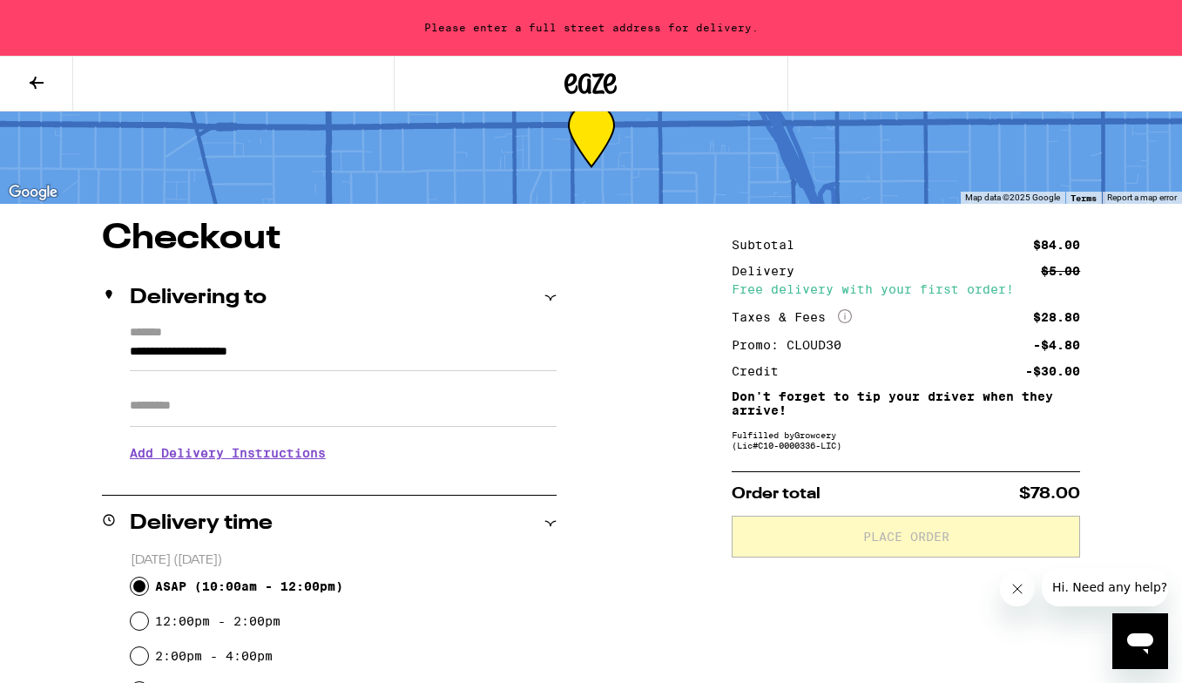
scroll to position [45, 0]
click at [133, 350] on input "**********" at bounding box center [343, 357] width 427 height 30
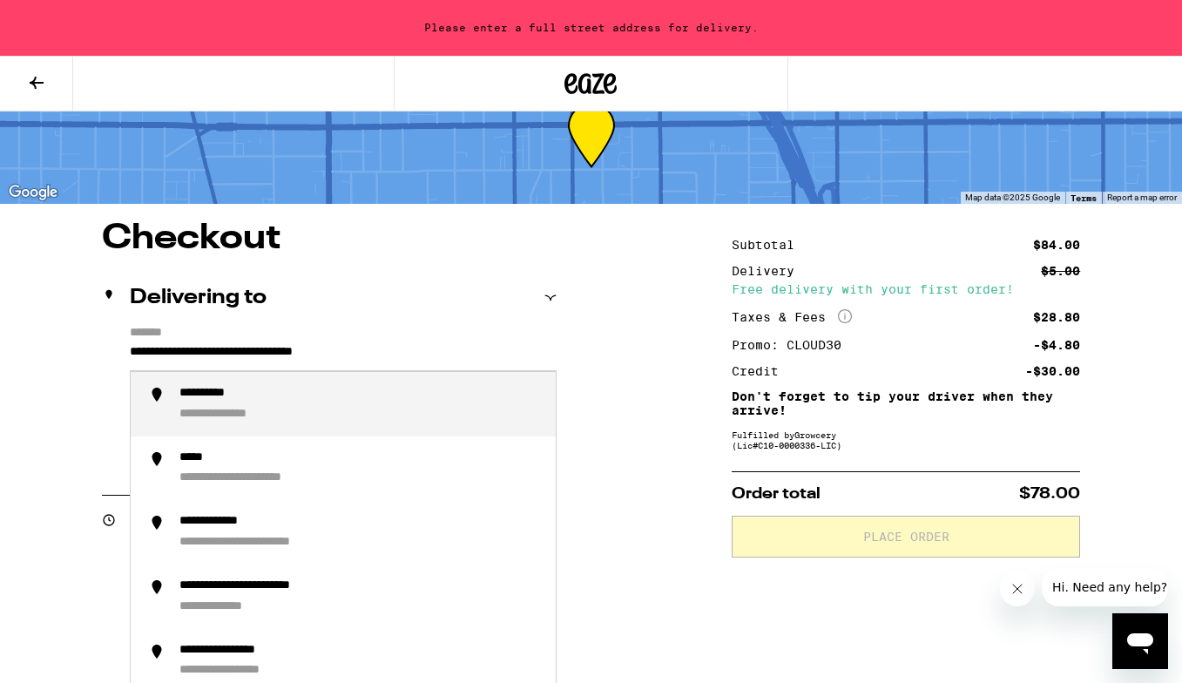
drag, startPoint x: 430, startPoint y: 353, endPoint x: 369, endPoint y: 349, distance: 60.2
click at [430, 353] on input "**********" at bounding box center [343, 357] width 427 height 30
click at [250, 353] on input "**********" at bounding box center [343, 357] width 427 height 30
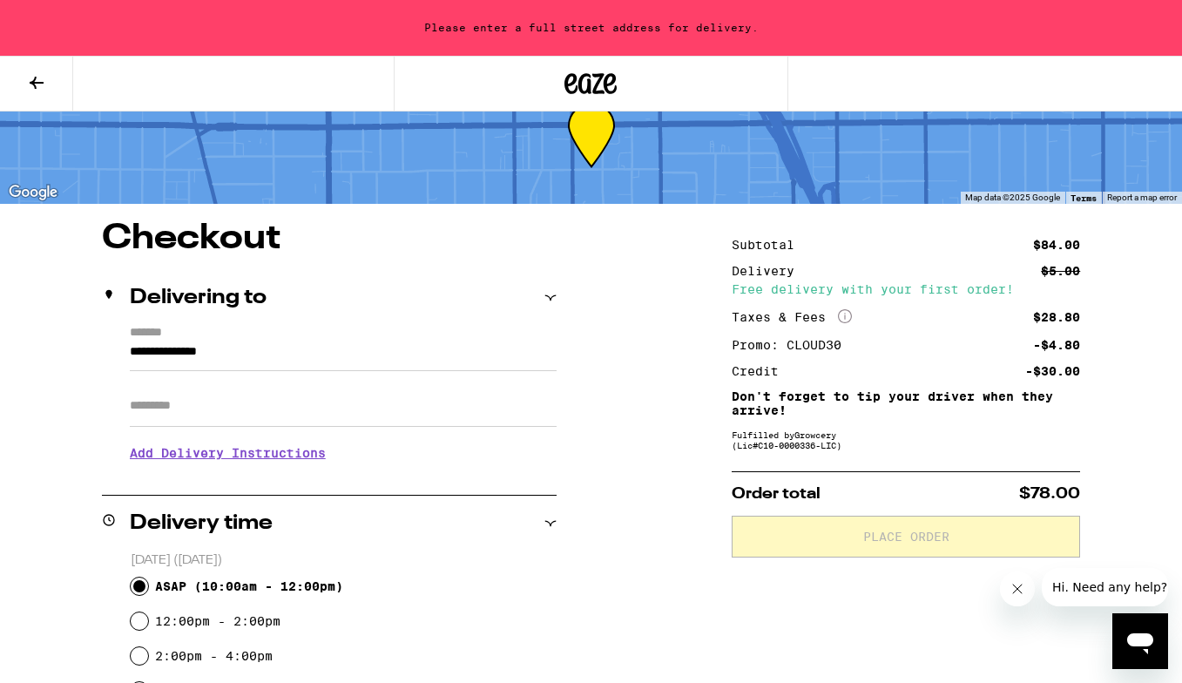
click at [319, 317] on div "Delivering to" at bounding box center [329, 298] width 455 height 56
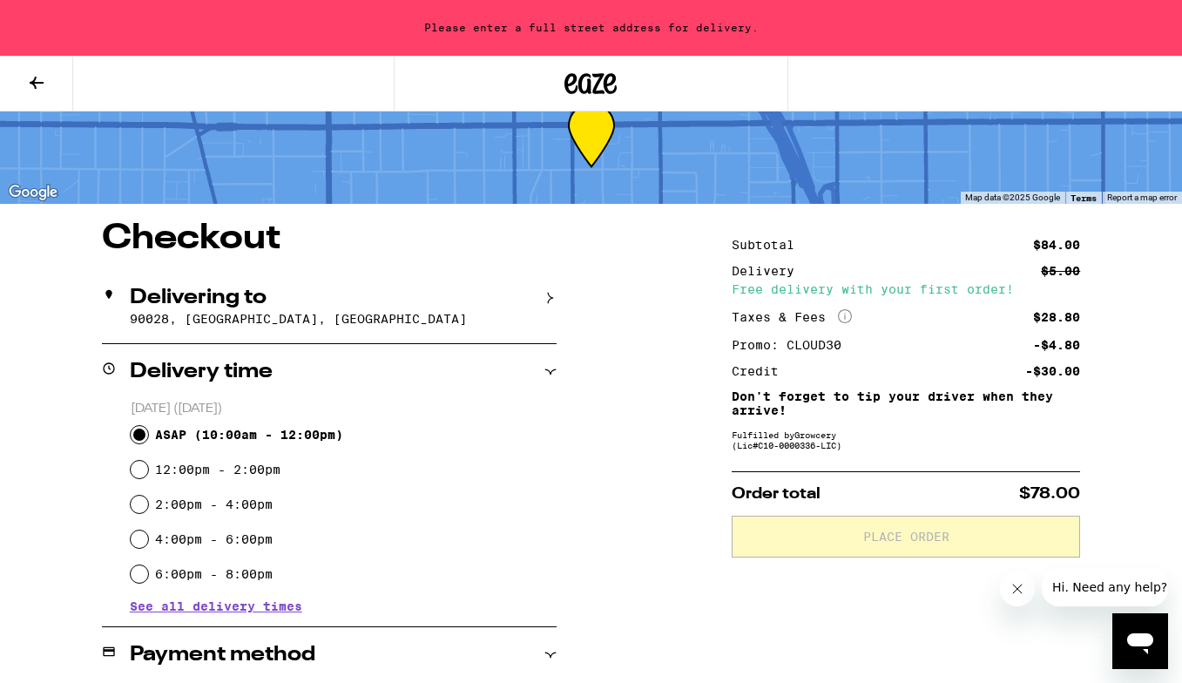
click at [184, 321] on p "90028, [GEOGRAPHIC_DATA], [GEOGRAPHIC_DATA]" at bounding box center [343, 319] width 427 height 14
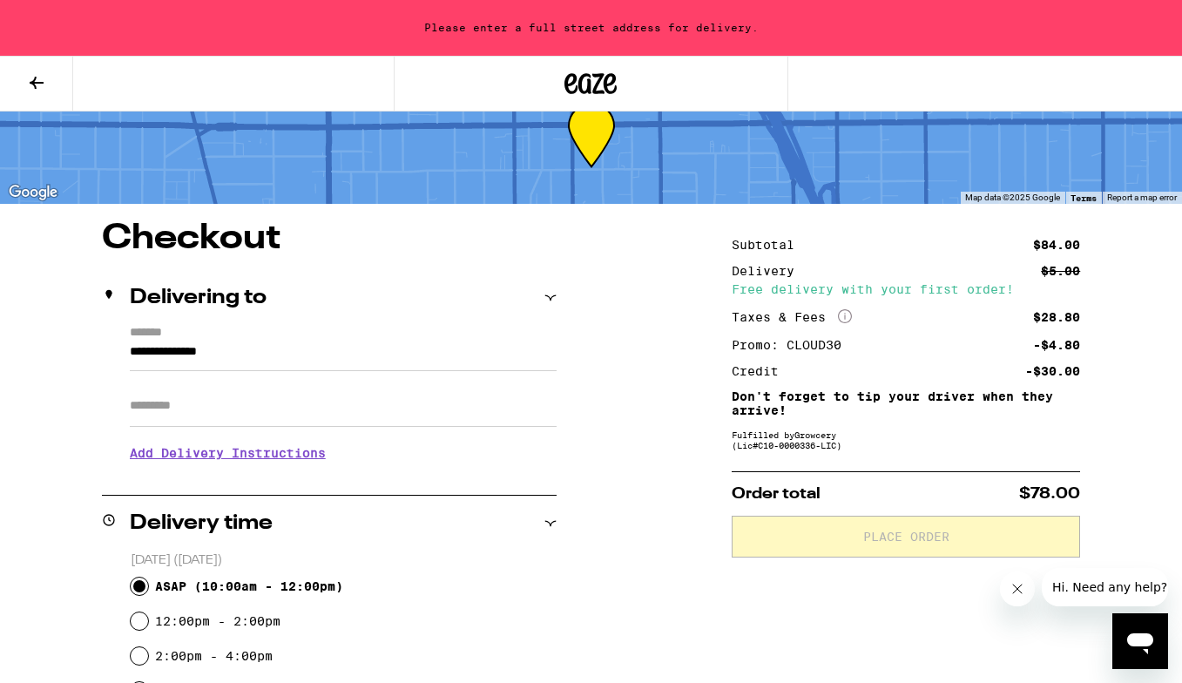
click at [184, 321] on div "Delivering to" at bounding box center [329, 298] width 455 height 56
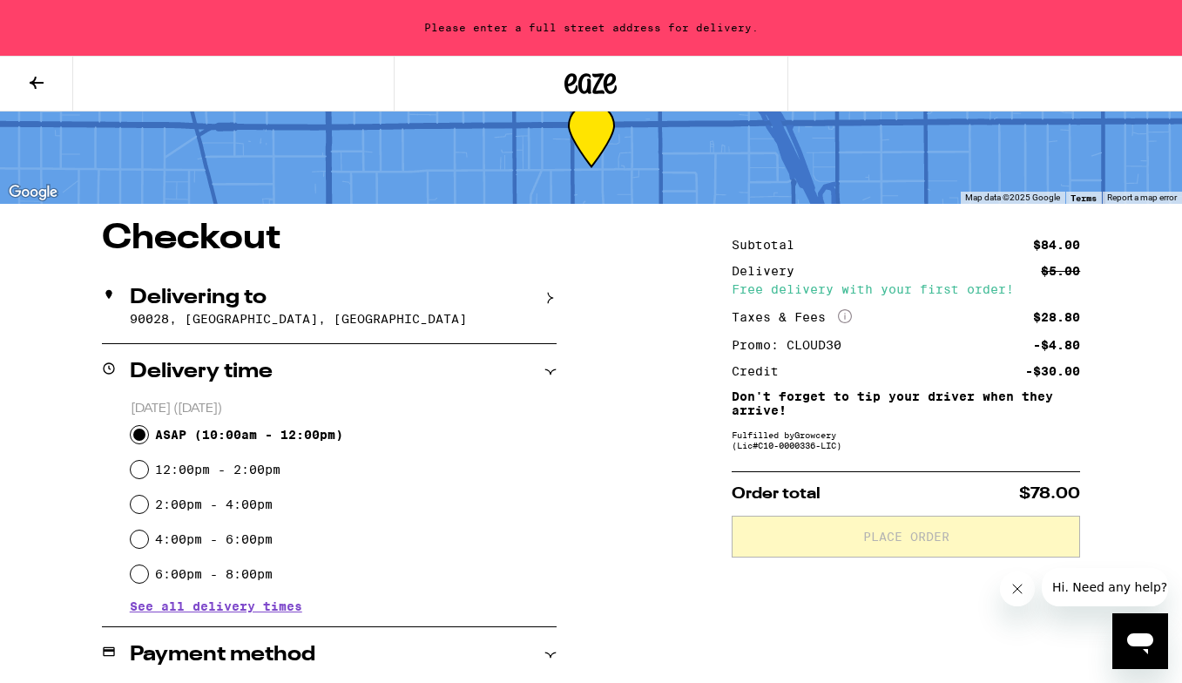
click at [184, 321] on p "90028, [GEOGRAPHIC_DATA], [GEOGRAPHIC_DATA]" at bounding box center [343, 319] width 427 height 14
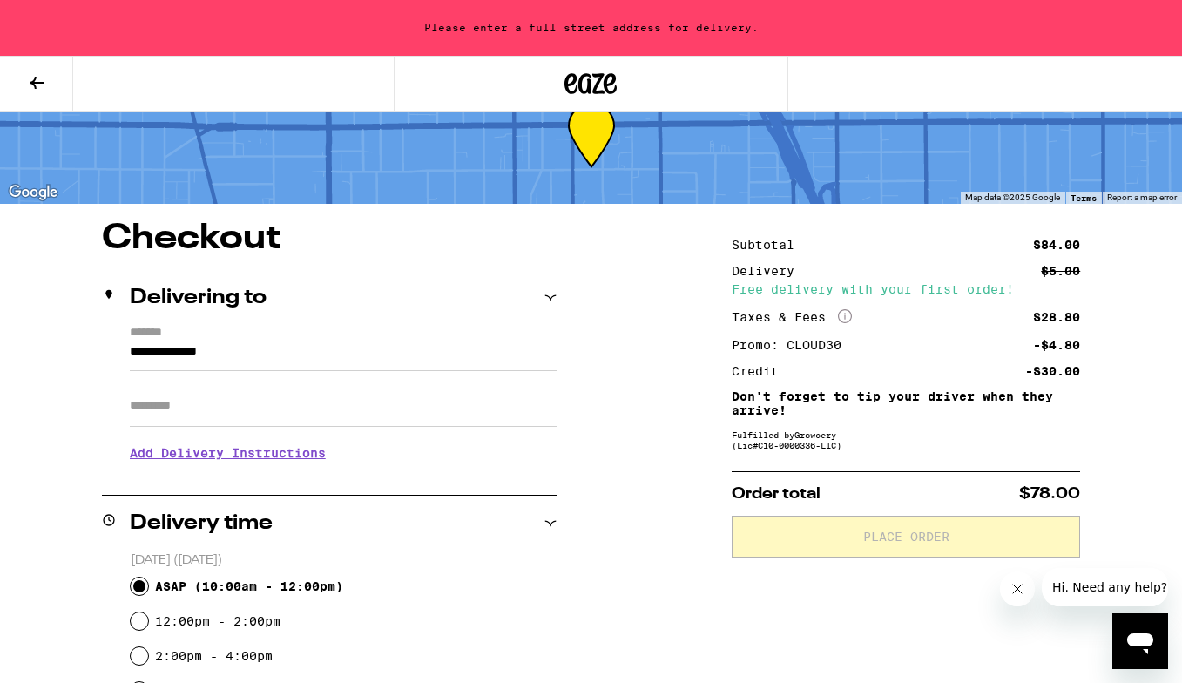
click at [309, 347] on input "**********" at bounding box center [343, 357] width 427 height 30
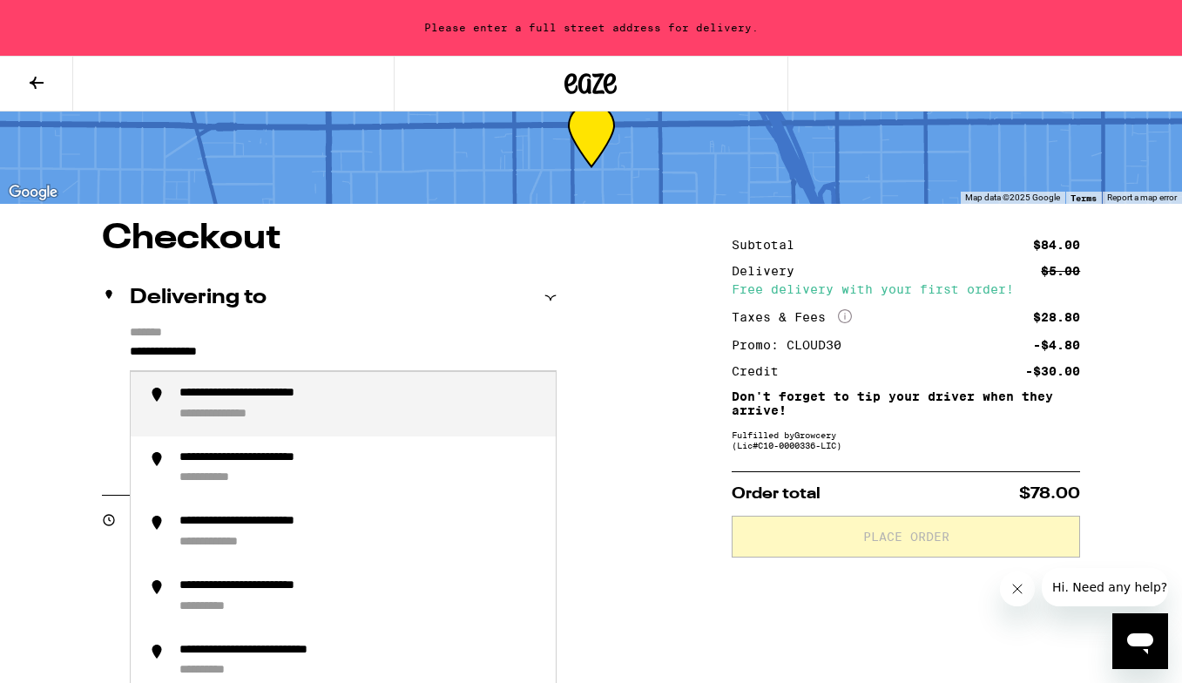
click at [238, 398] on div "**********" at bounding box center [281, 394] width 205 height 16
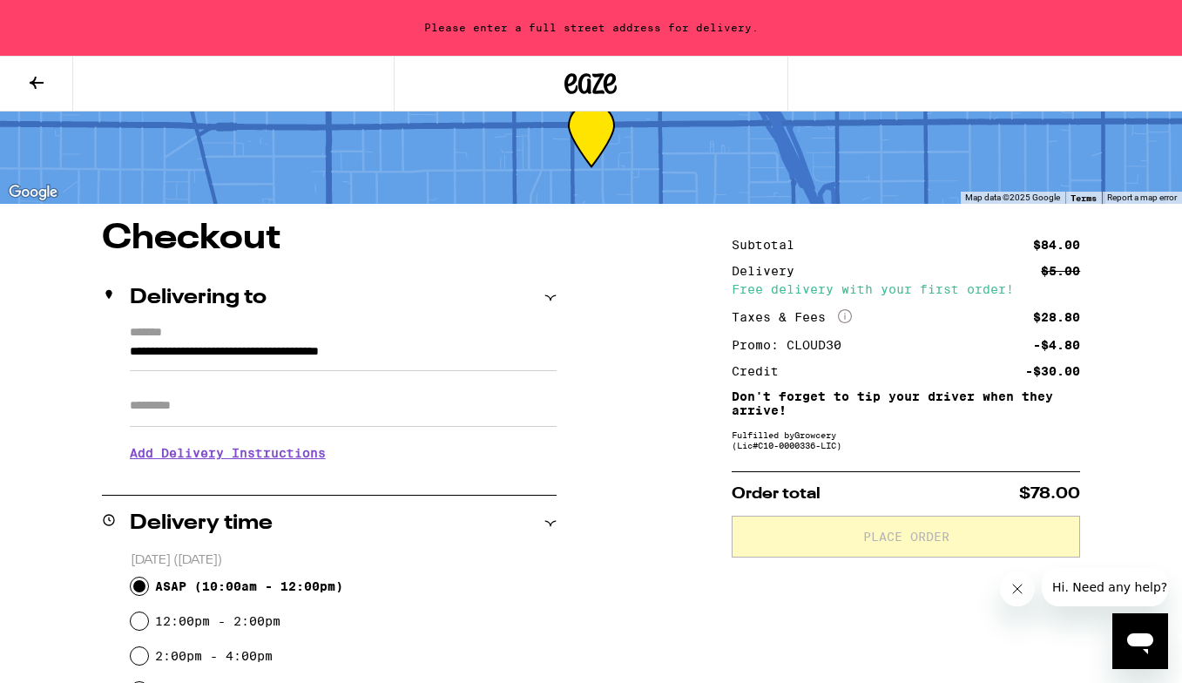
type input "**********"
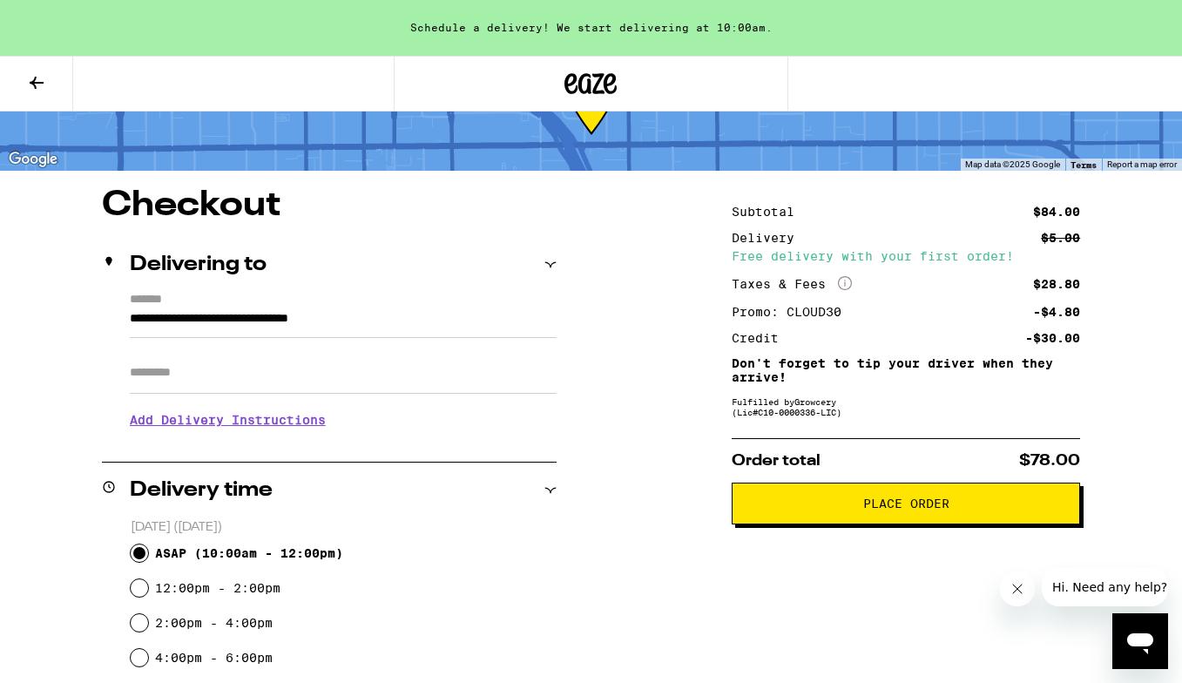
scroll to position [82, 0]
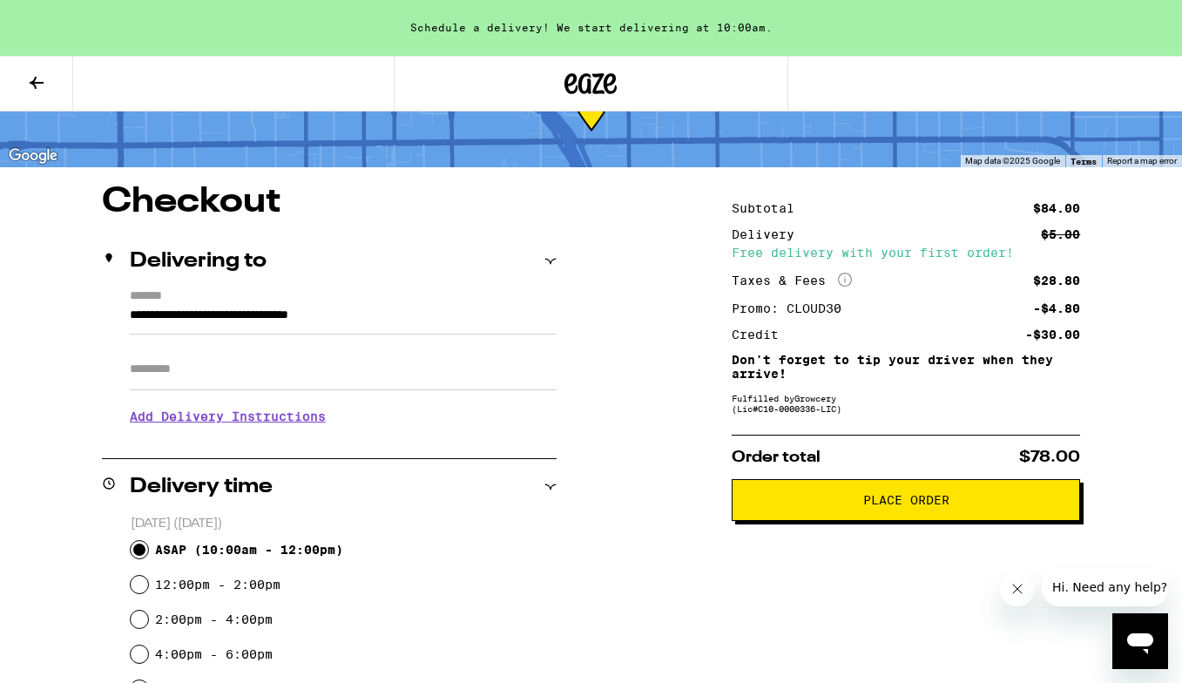
click at [282, 417] on h3 "Add Delivery Instructions" at bounding box center [343, 416] width 427 height 40
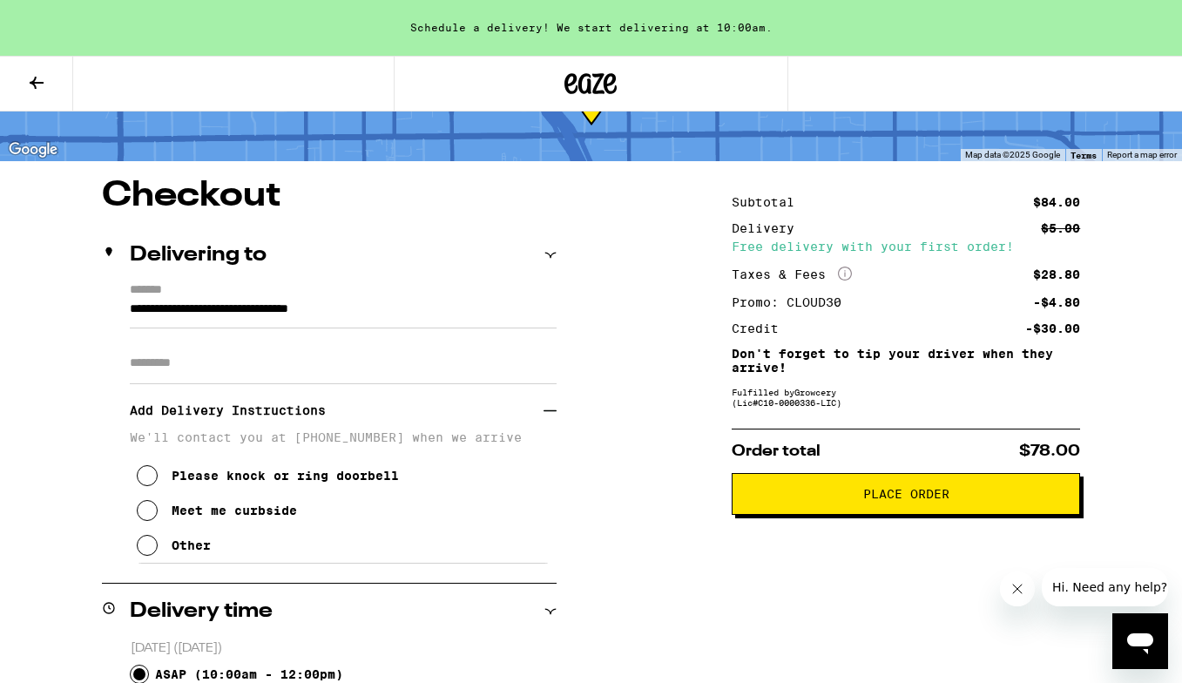
scroll to position [91, 0]
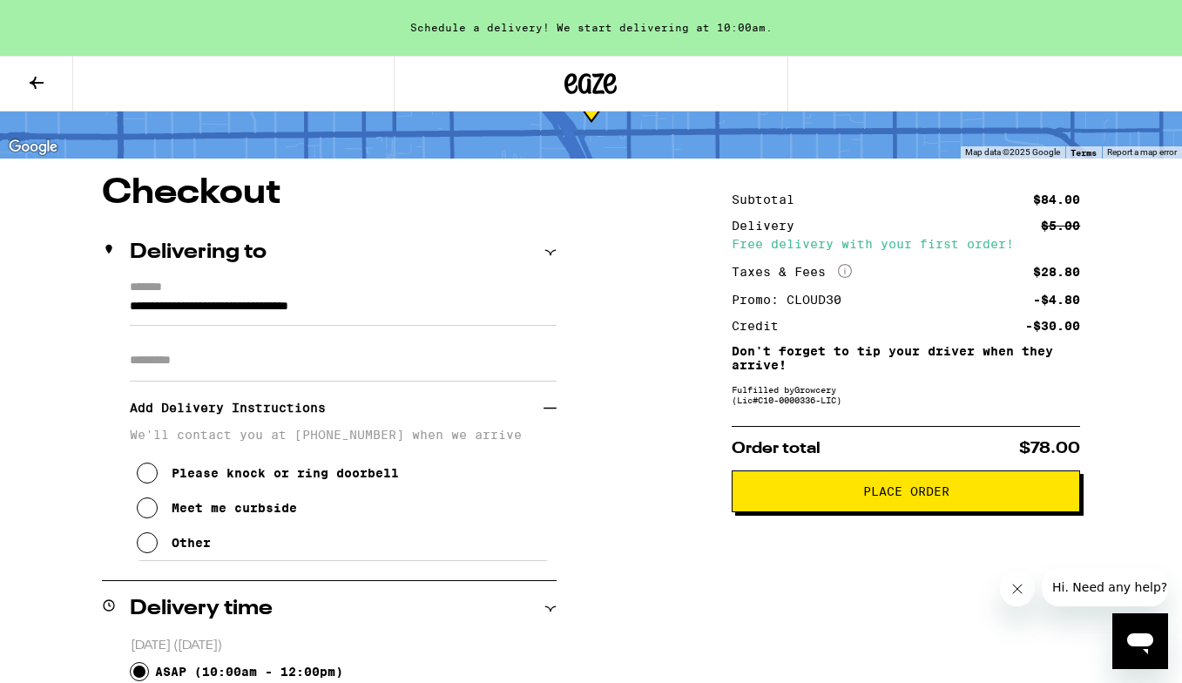
click at [903, 496] on span "Place Order" at bounding box center [906, 491] width 86 height 12
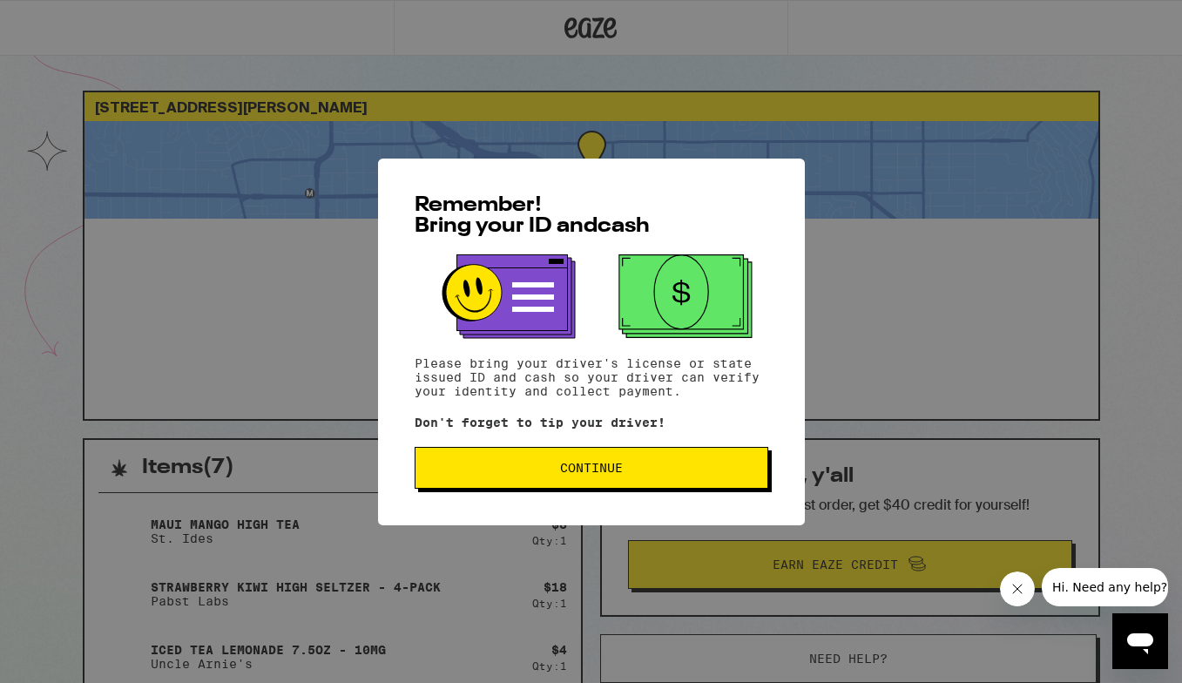
click at [605, 472] on span "Continue" at bounding box center [591, 468] width 63 height 12
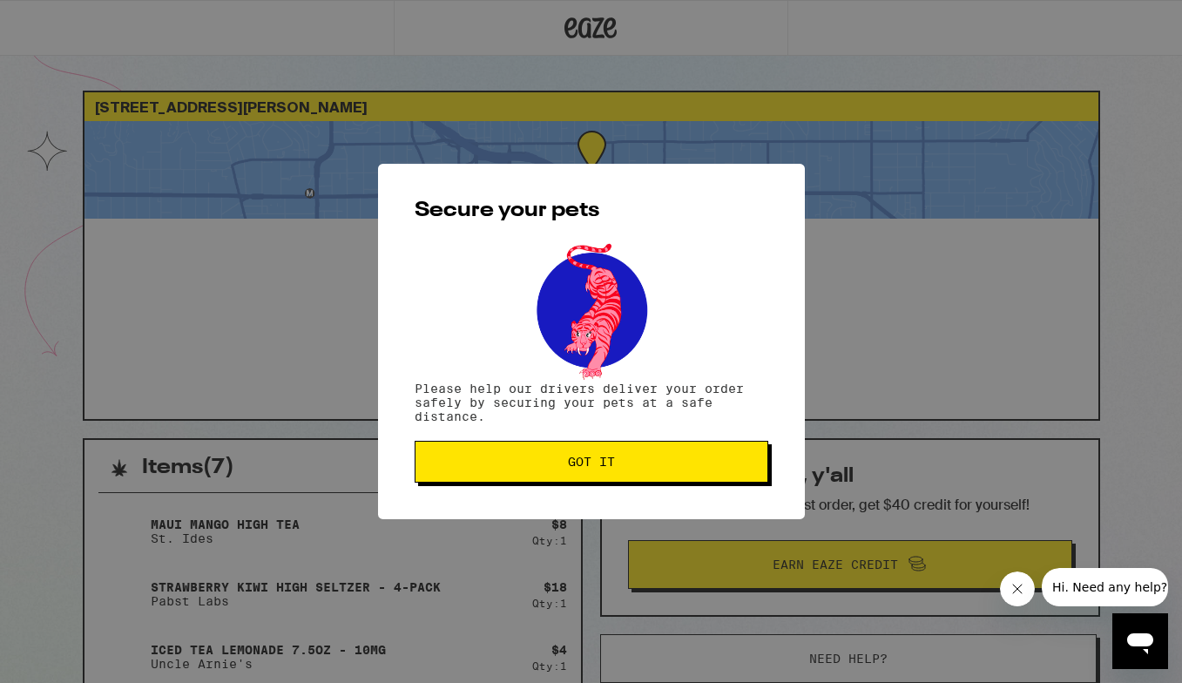
click at [606, 458] on span "Got it" at bounding box center [591, 462] width 47 height 12
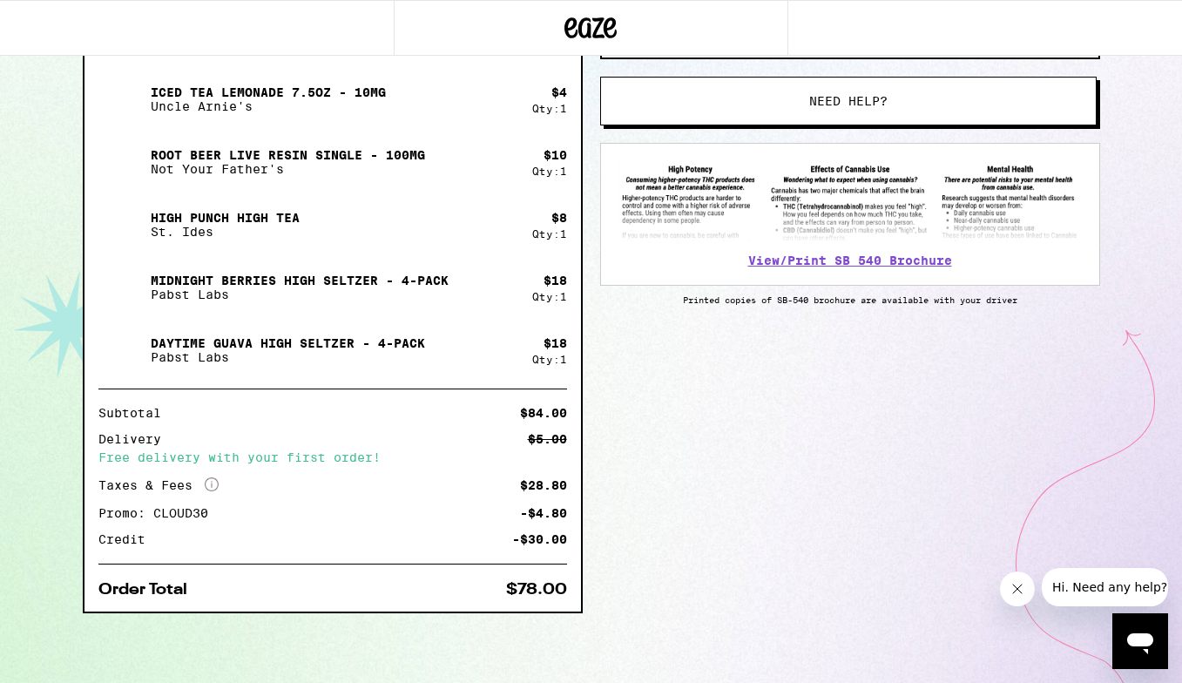
scroll to position [559, 0]
